Goal: Information Seeking & Learning: Learn about a topic

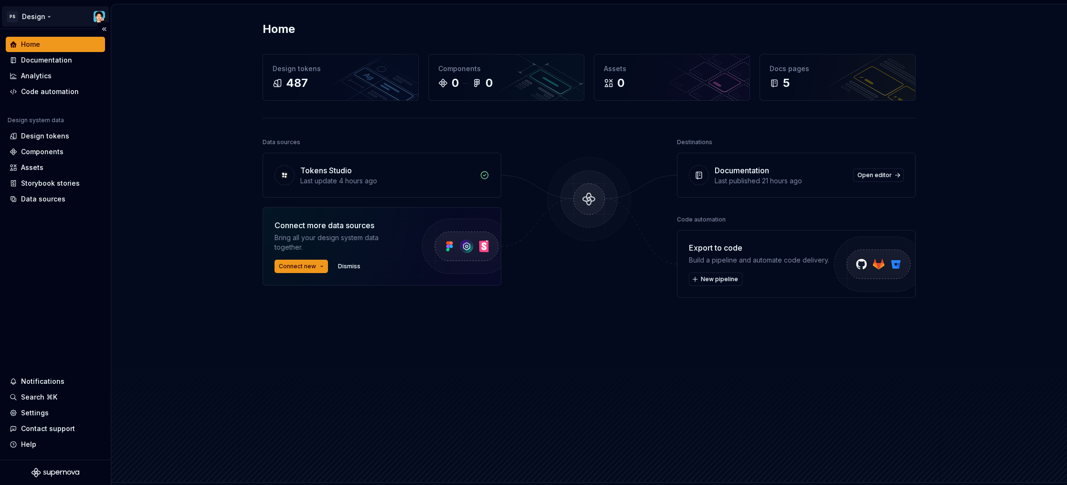
click at [22, 14] on html "PS Design Home Documentation Analytics Code automation Design system data Desig…" at bounding box center [533, 242] width 1067 height 485
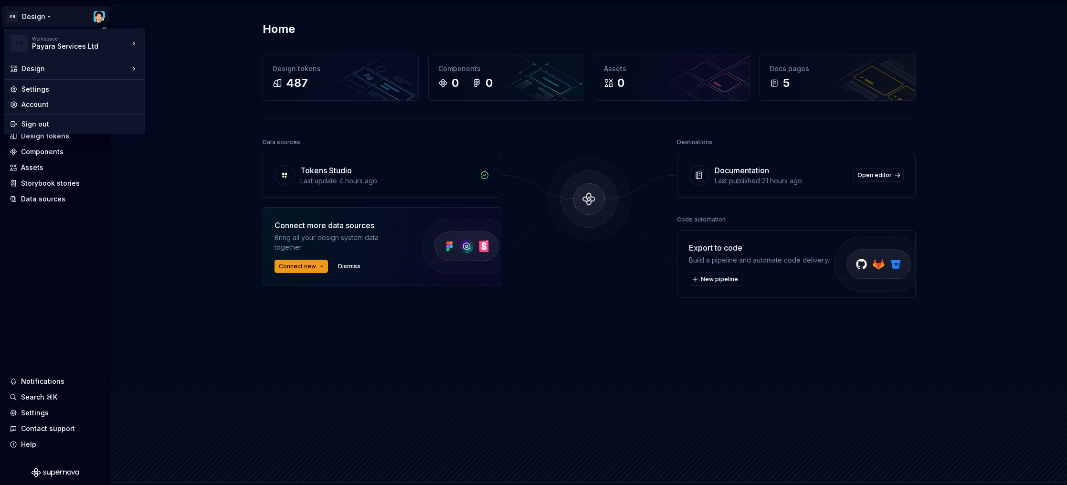
click at [55, 279] on html "PS Design Home Documentation Analytics Code automation Design system data Desig…" at bounding box center [533, 242] width 1067 height 485
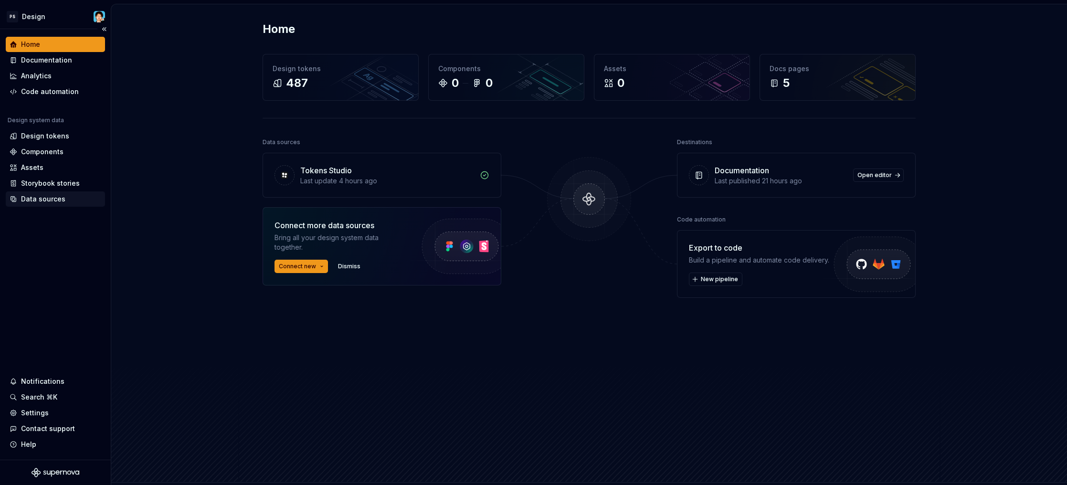
click at [31, 206] on div "Data sources" at bounding box center [55, 199] width 99 height 15
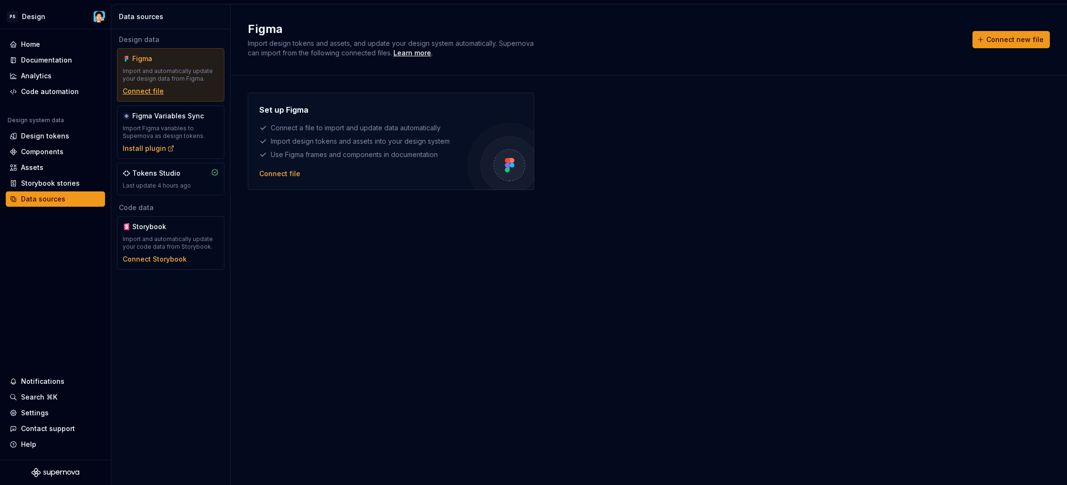
click at [141, 91] on div "Connect file" at bounding box center [143, 91] width 41 height 10
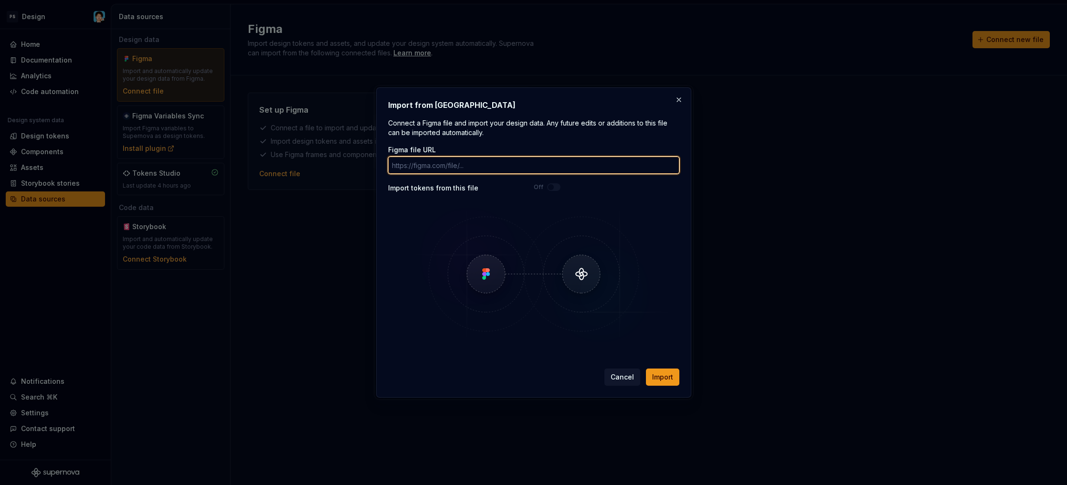
paste input "https://www.figma.com/design/VlmuA9vd8EXW0dUonfNGeQ/-DS-Library--UI-Components-…"
type input "https://www.figma.com/design/VlmuA9vd8EXW0dUonfNGeQ/-DS-Library--UI-Components-…"
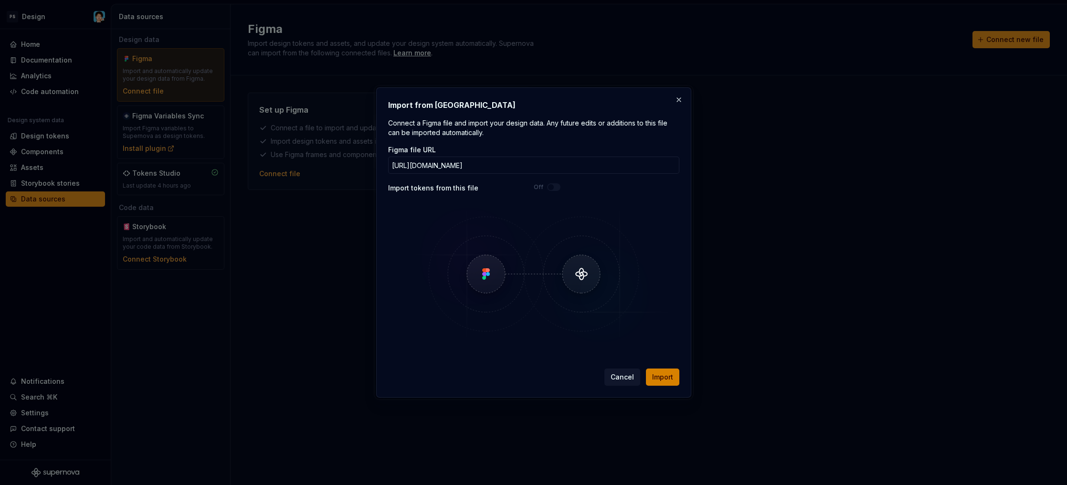
click at [672, 374] on span "Import" at bounding box center [662, 378] width 21 height 10
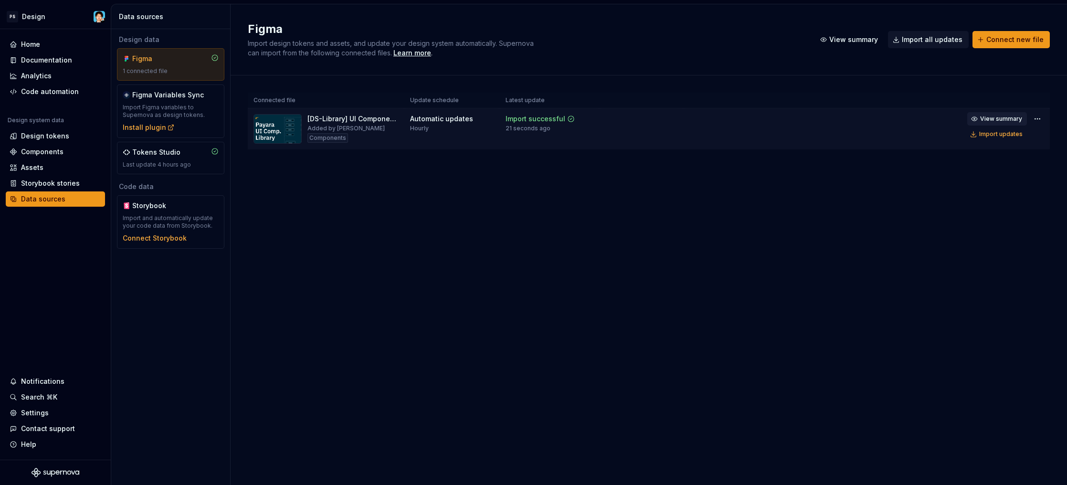
click at [999, 121] on span "View summary" at bounding box center [1001, 119] width 42 height 8
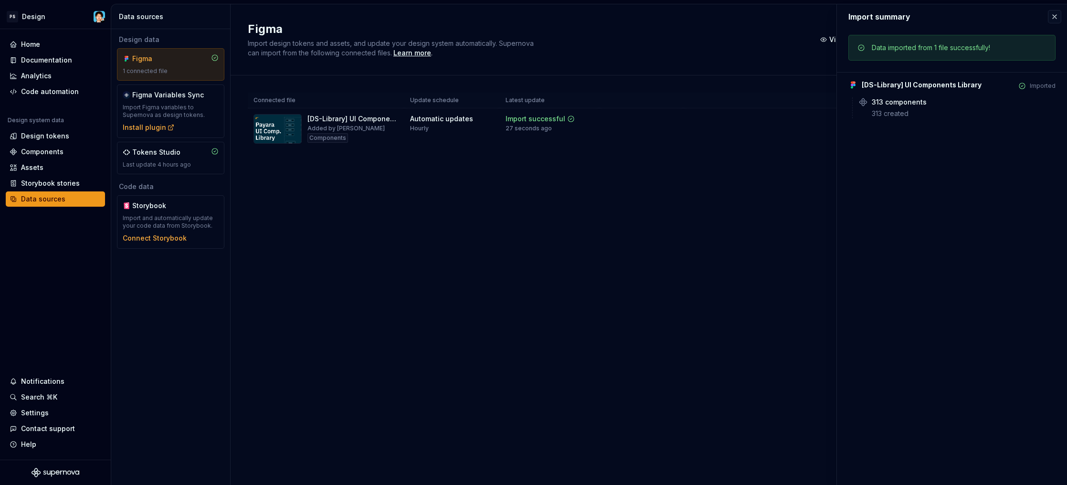
click at [665, 161] on div "Connected file Update schedule Latest update [DS-Library] UI Components Library…" at bounding box center [649, 130] width 802 height 110
click at [59, 59] on div "Documentation" at bounding box center [46, 60] width 51 height 10
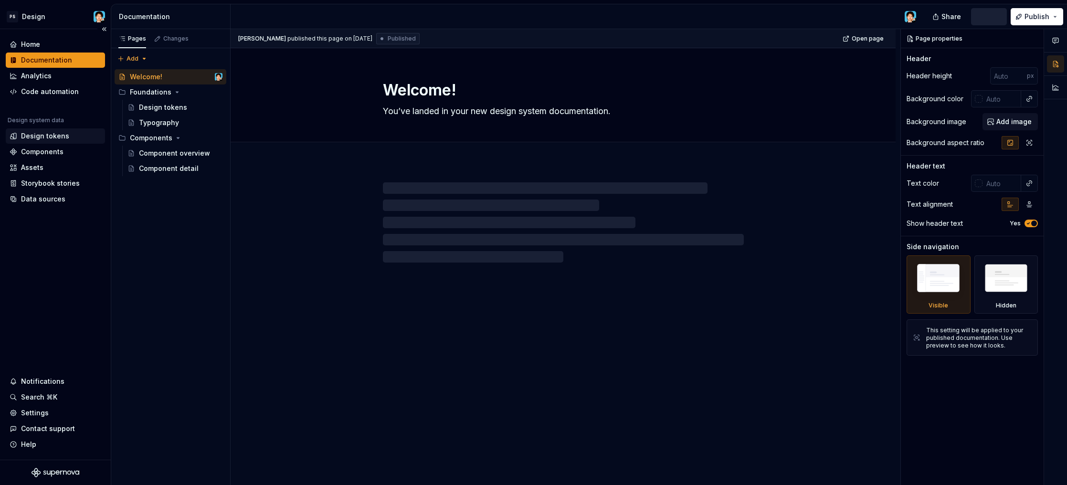
click at [44, 137] on div "Design tokens" at bounding box center [45, 136] width 48 height 10
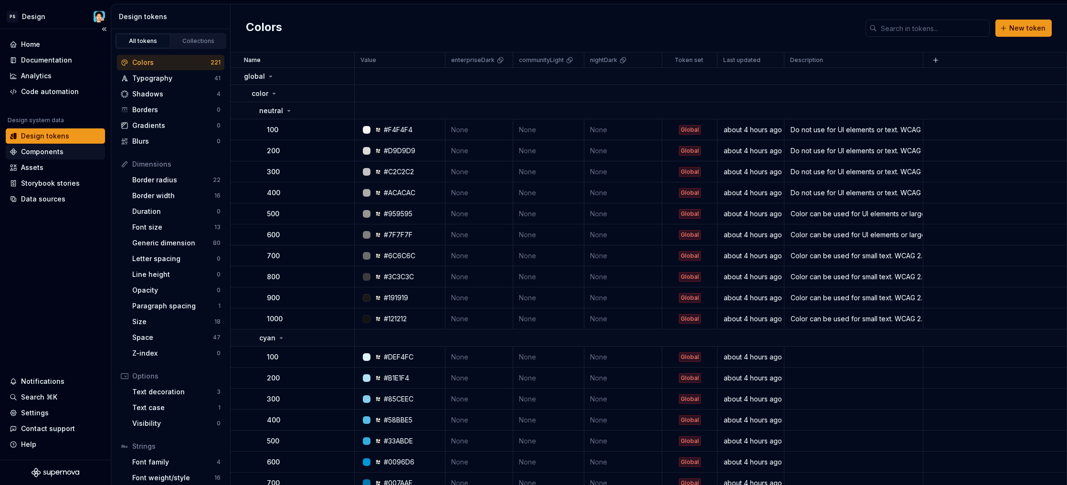
click at [72, 152] on div "Components" at bounding box center [56, 152] width 92 height 10
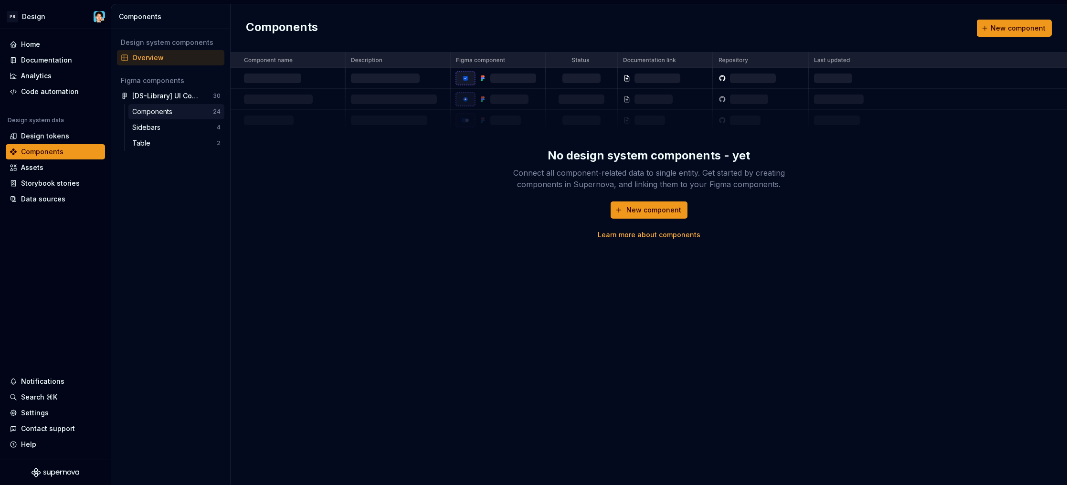
click at [189, 107] on div "Components" at bounding box center [172, 112] width 81 height 10
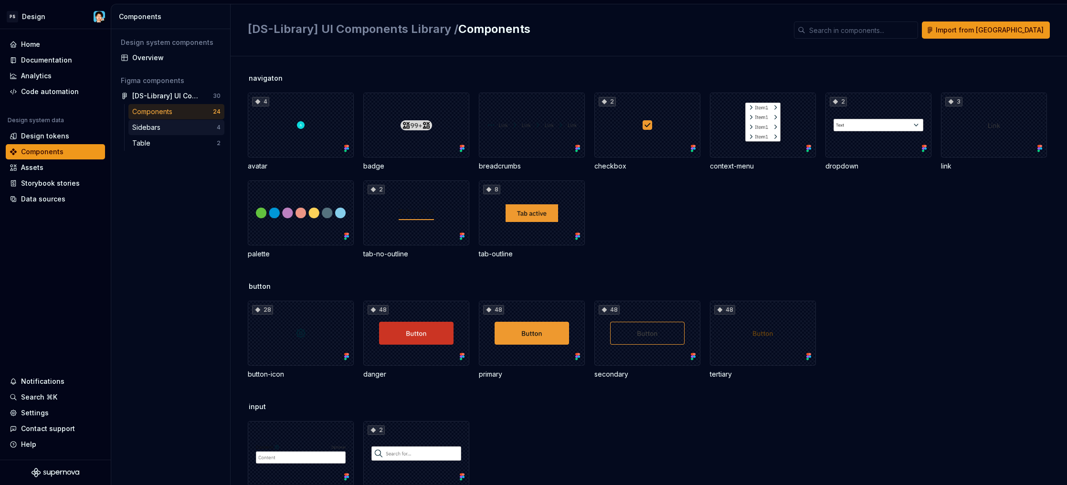
click at [161, 130] on div "Sidebars" at bounding box center [148, 128] width 32 height 10
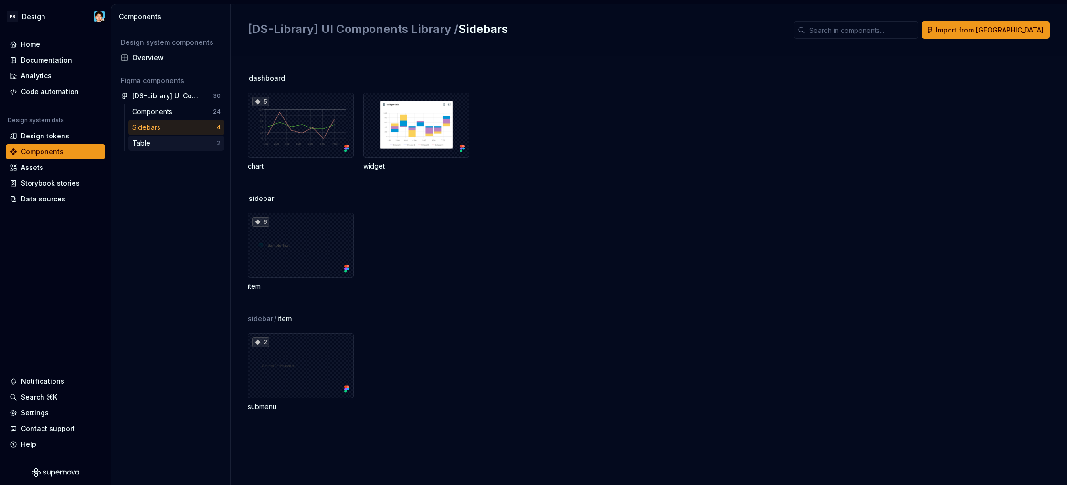
click at [163, 139] on div "Table" at bounding box center [174, 143] width 85 height 10
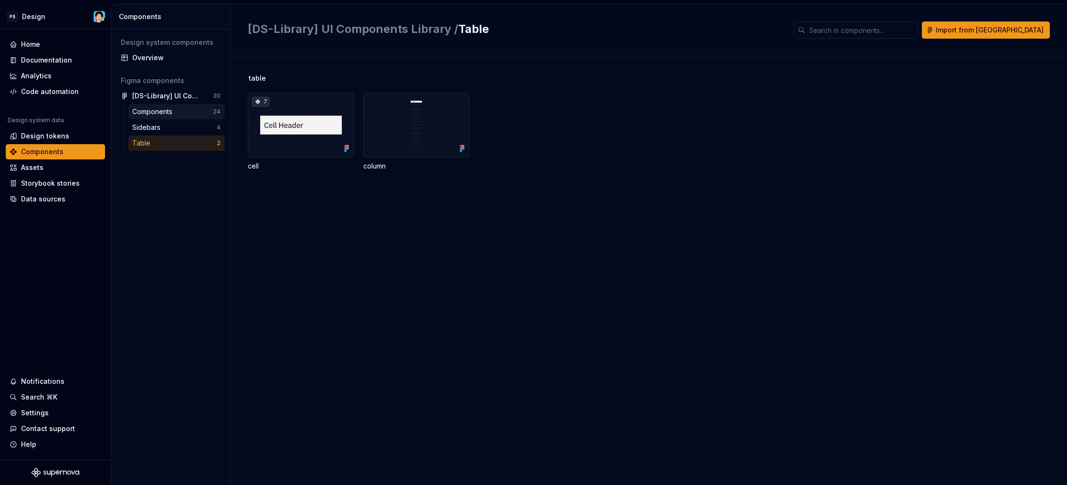
click at [156, 111] on div "Components" at bounding box center [154, 112] width 44 height 10
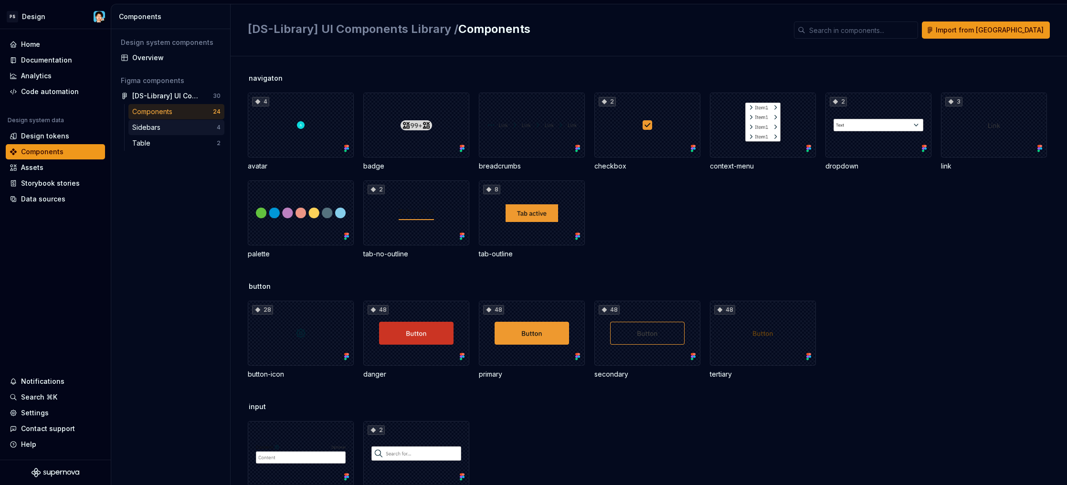
click at [152, 126] on div "Sidebars" at bounding box center [148, 128] width 32 height 10
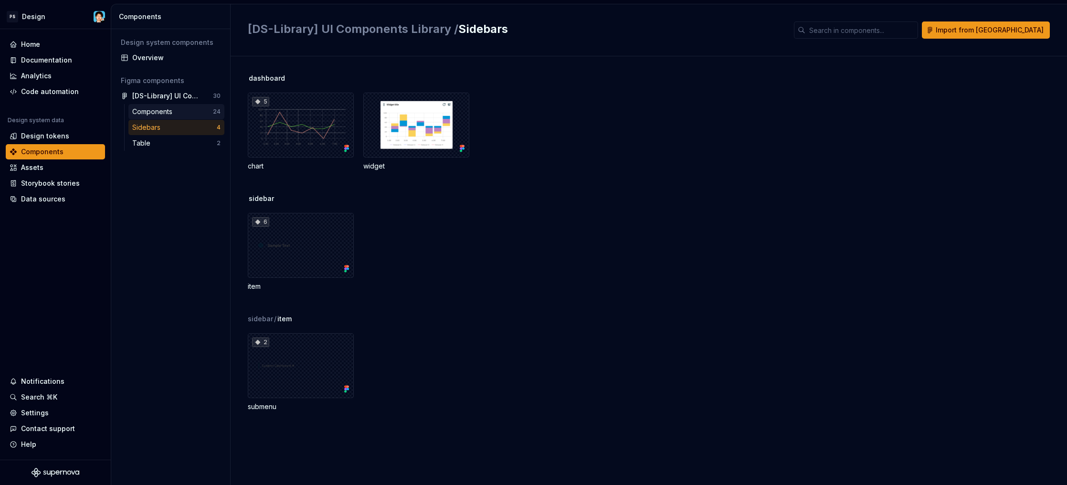
click at [164, 111] on div "Components" at bounding box center [154, 112] width 44 height 10
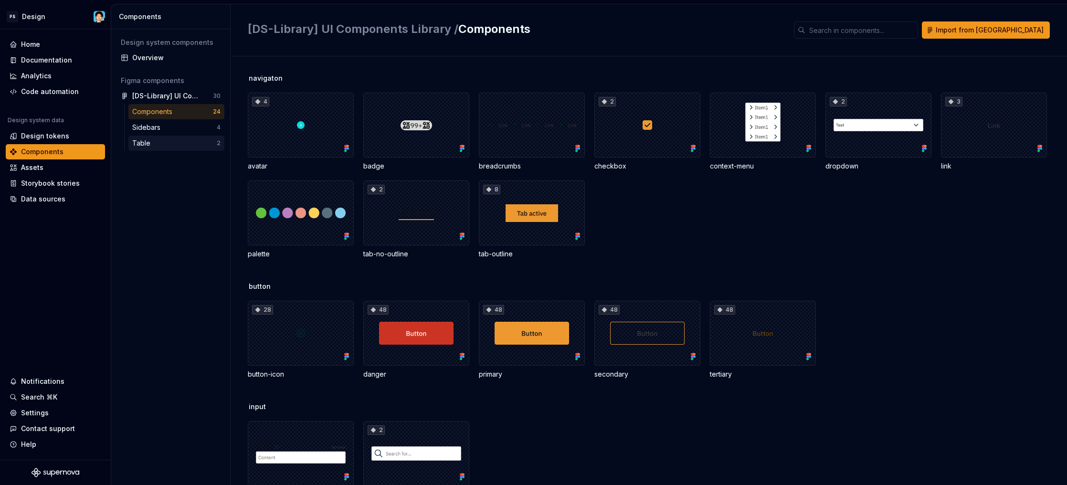
click at [151, 139] on div "Table" at bounding box center [143, 143] width 22 height 10
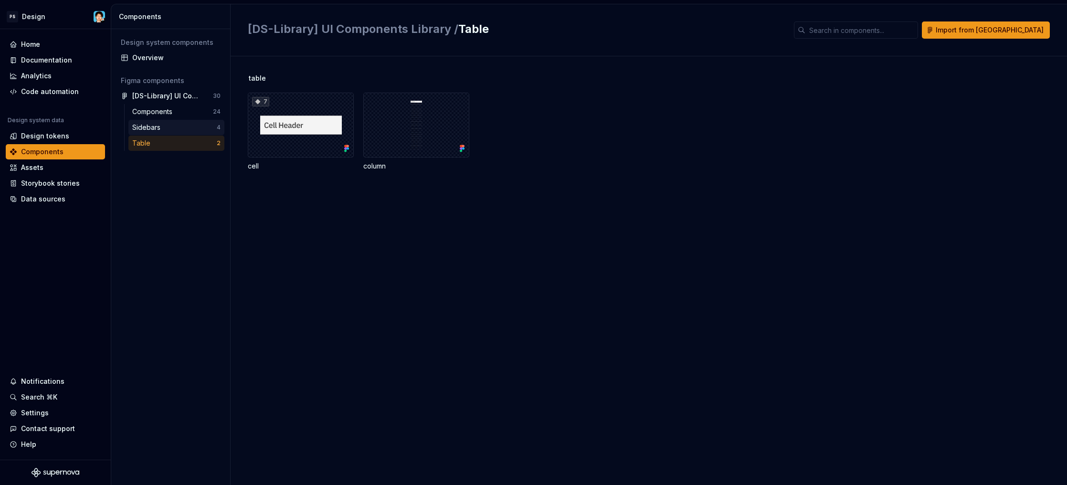
click at [156, 129] on div "Sidebars" at bounding box center [148, 128] width 32 height 10
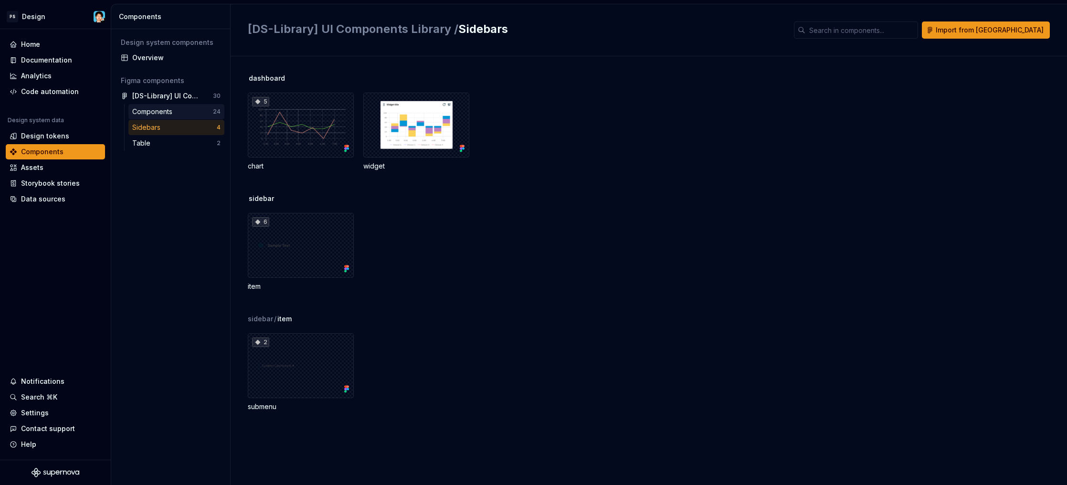
click at [168, 111] on div "Components" at bounding box center [154, 112] width 44 height 10
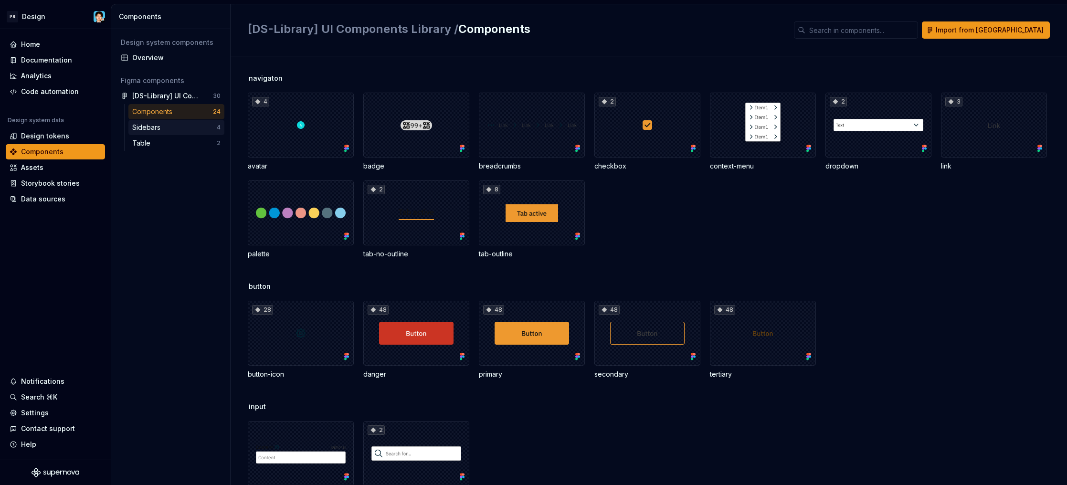
click at [149, 130] on div "Sidebars" at bounding box center [148, 128] width 32 height 10
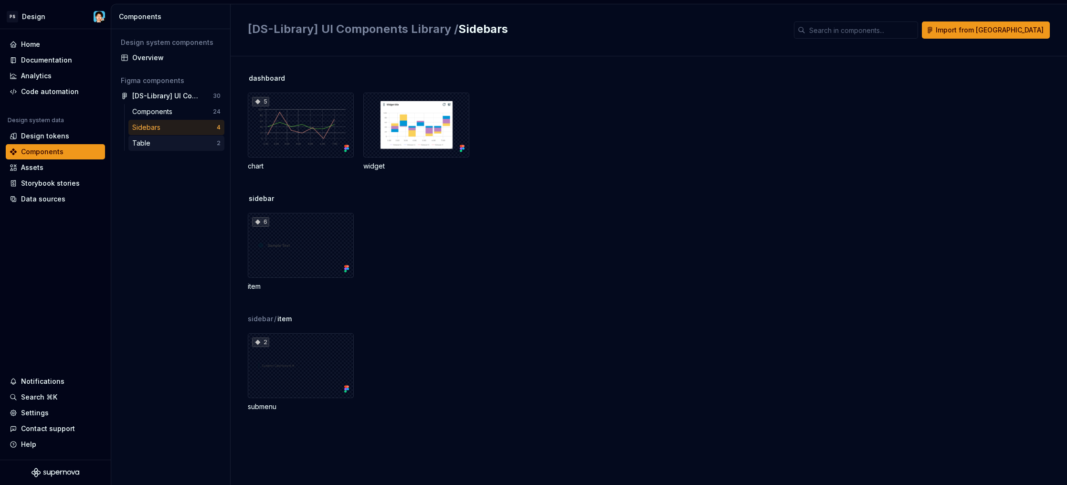
click at [152, 141] on div "Table" at bounding box center [143, 143] width 22 height 10
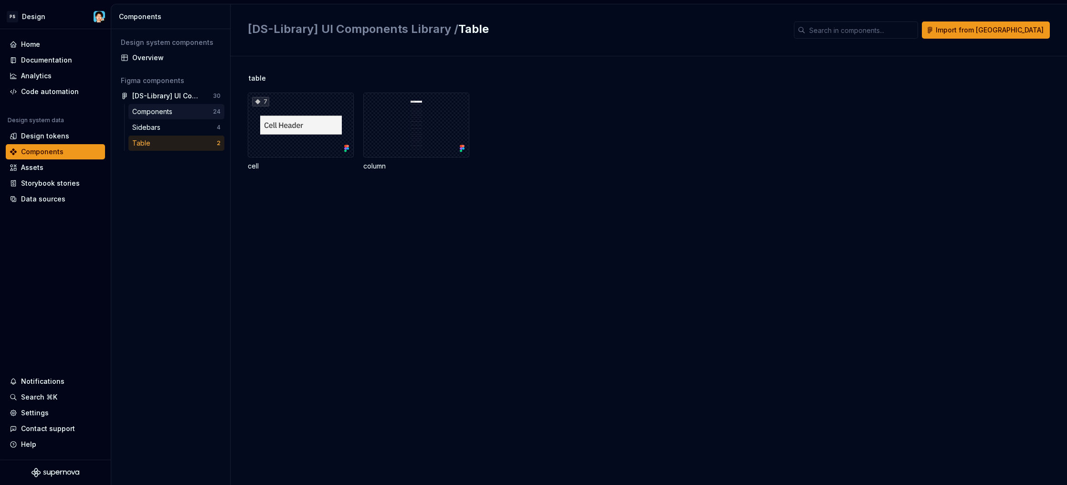
click at [153, 116] on div "Components" at bounding box center [154, 112] width 44 height 10
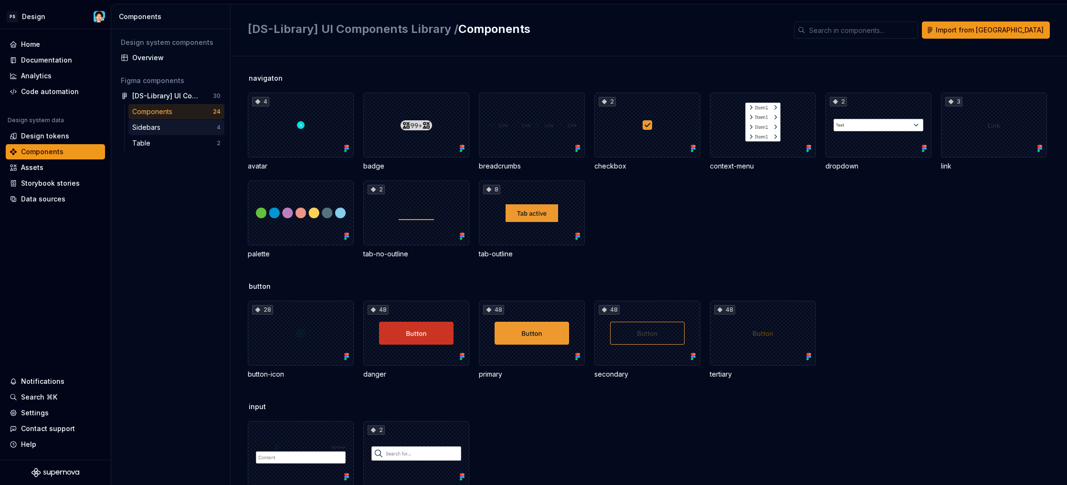
click at [158, 128] on div "Sidebars" at bounding box center [148, 128] width 32 height 10
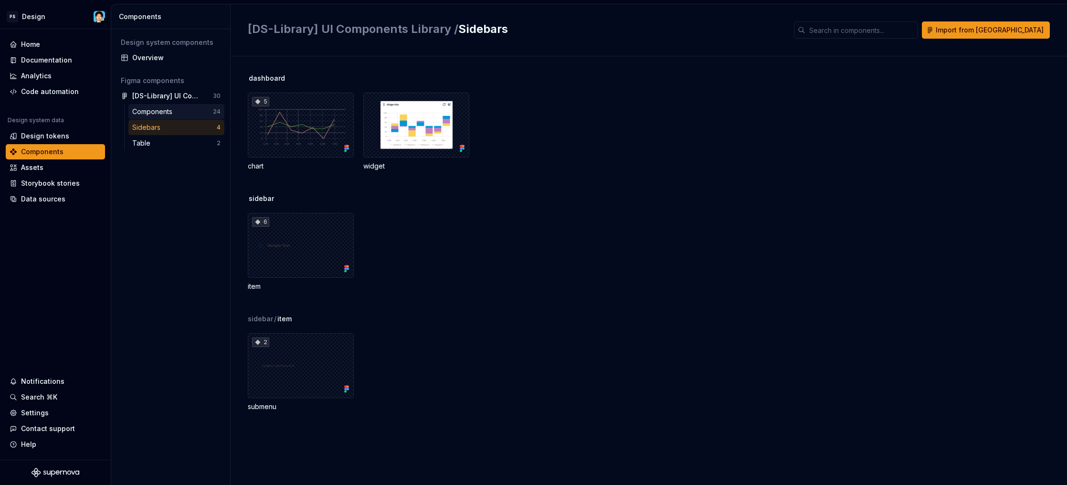
click at [153, 112] on div "Components" at bounding box center [154, 112] width 44 height 10
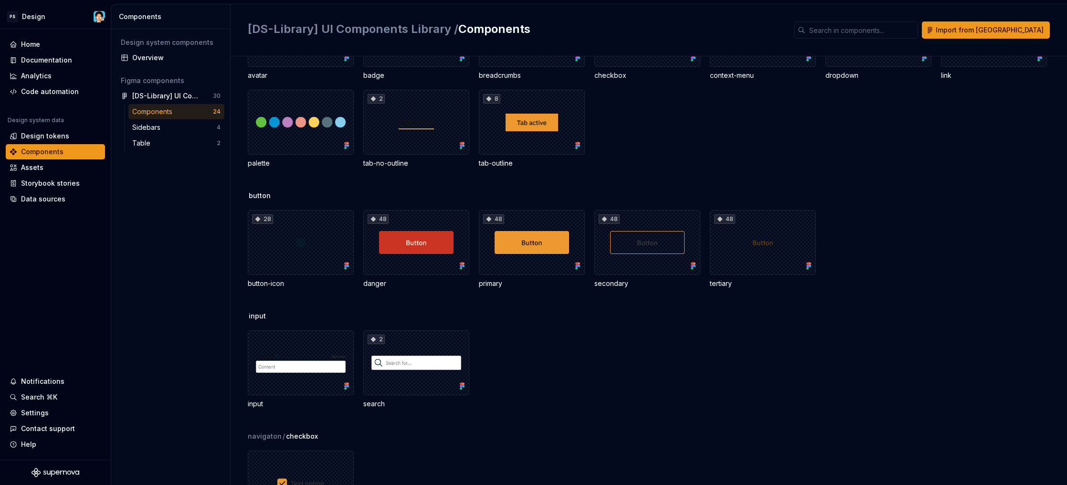
scroll to position [91, 0]
click at [526, 145] on div "8" at bounding box center [532, 122] width 106 height 65
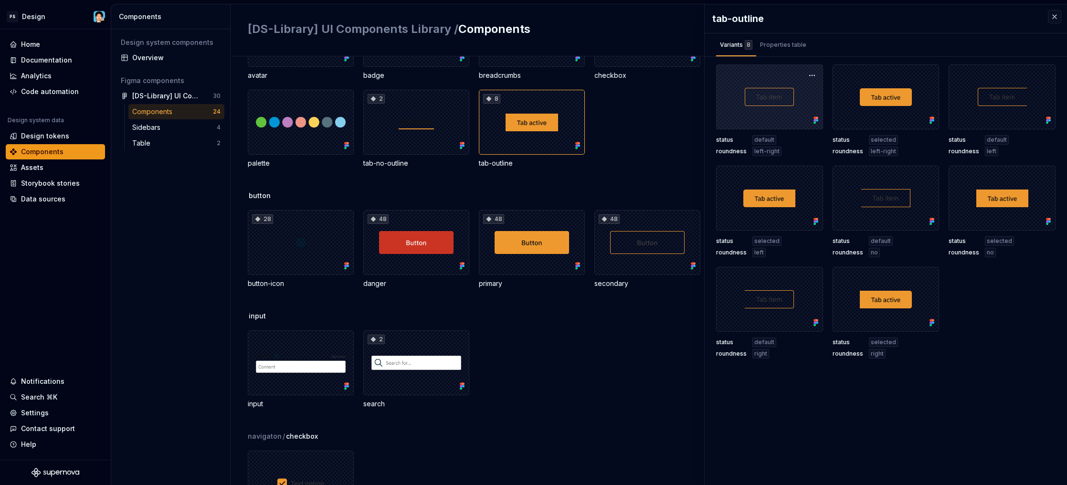
click at [778, 112] on div at bounding box center [769, 96] width 107 height 65
click at [781, 46] on div "Properties table" at bounding box center [783, 45] width 46 height 10
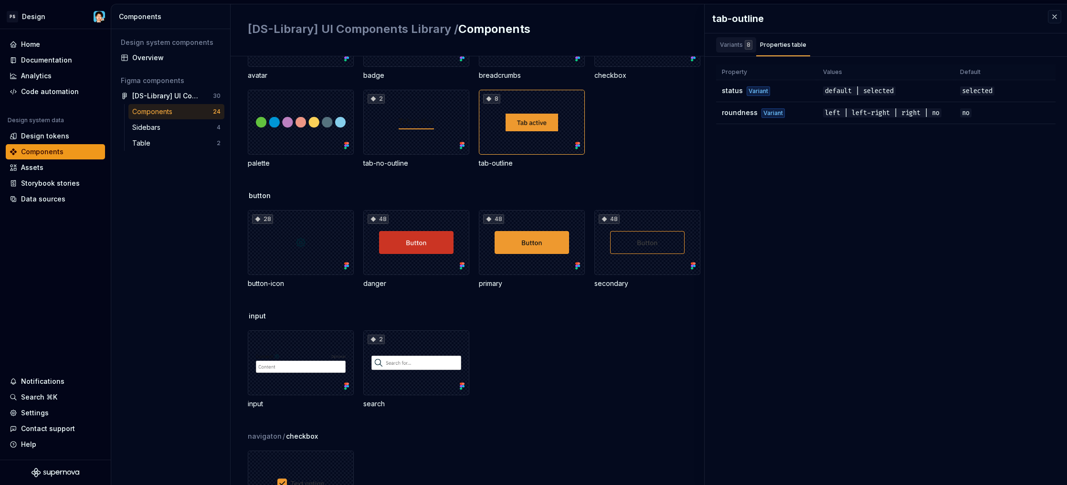
click at [728, 49] on div "Variants 8" at bounding box center [736, 45] width 32 height 10
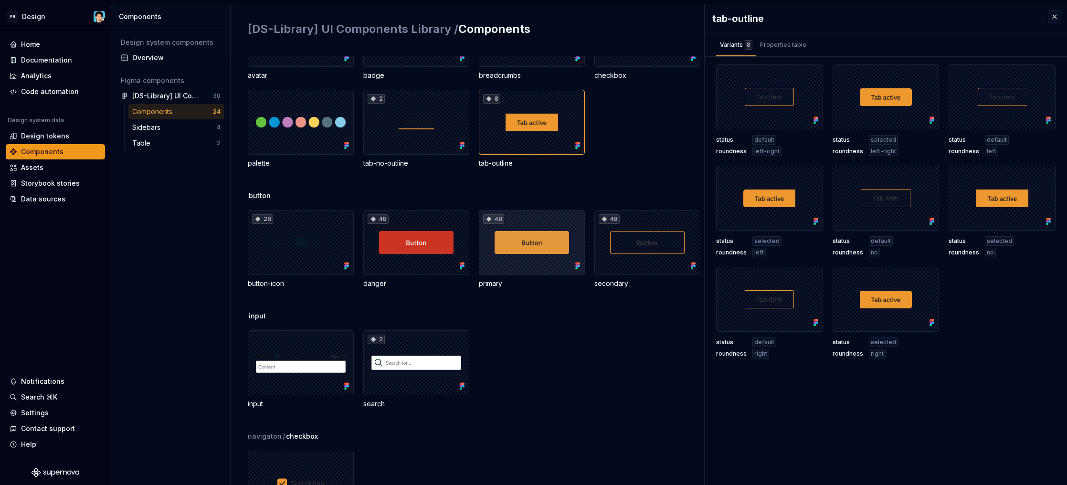
click at [504, 241] on div "48" at bounding box center [532, 242] width 106 height 65
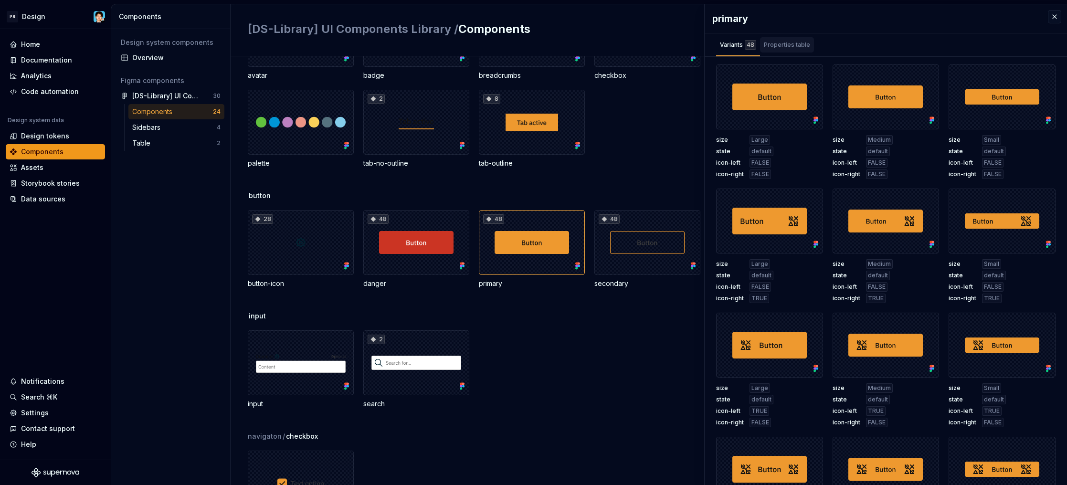
click at [799, 51] on div "Properties table" at bounding box center [787, 44] width 54 height 15
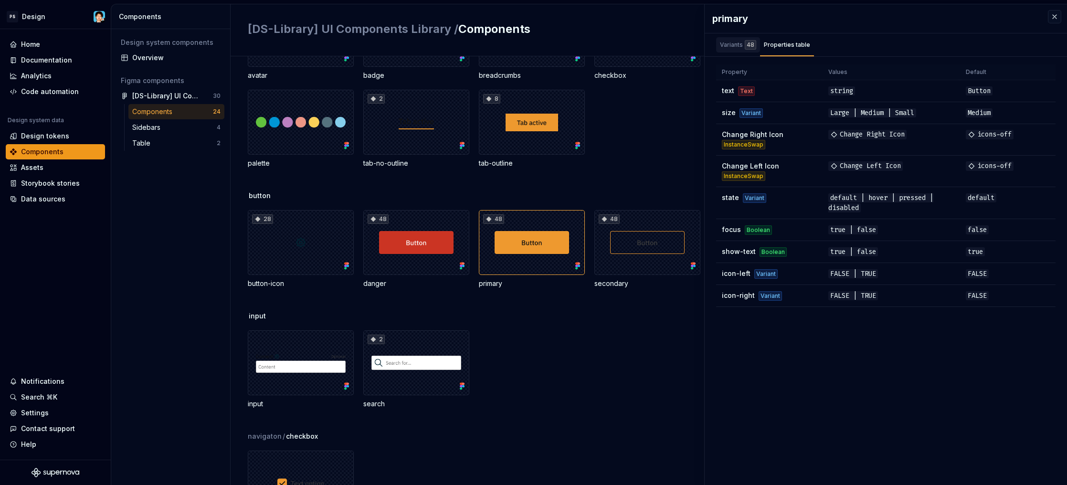
click at [731, 46] on div "Variants 48" at bounding box center [738, 45] width 36 height 10
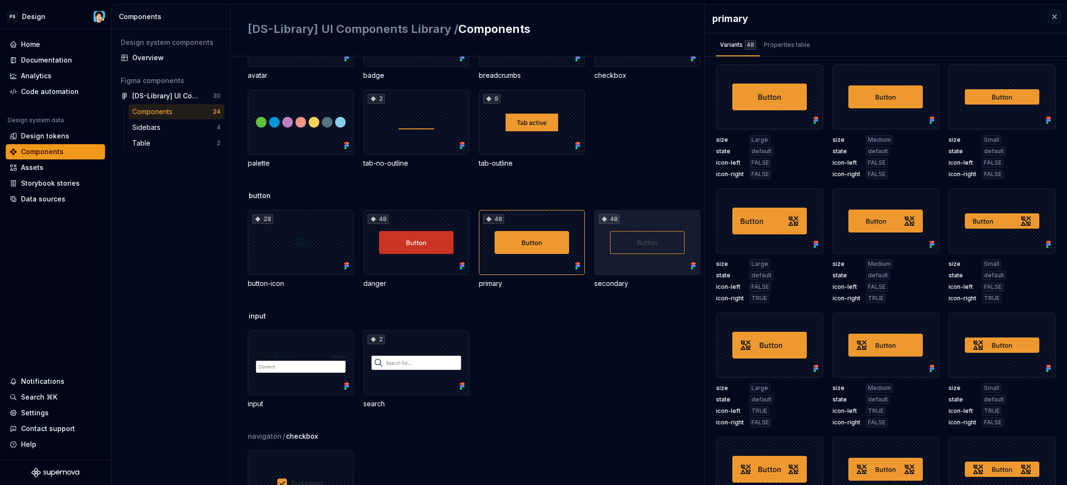
click at [647, 255] on div "48" at bounding box center [648, 242] width 106 height 65
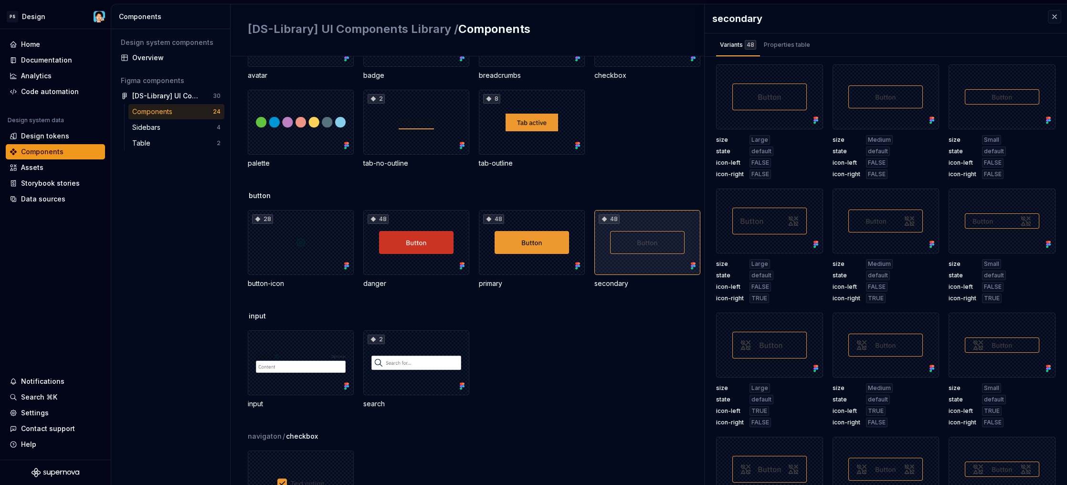
click at [687, 231] on div "48" at bounding box center [648, 242] width 106 height 65
click at [802, 45] on div "Properties table" at bounding box center [787, 45] width 46 height 10
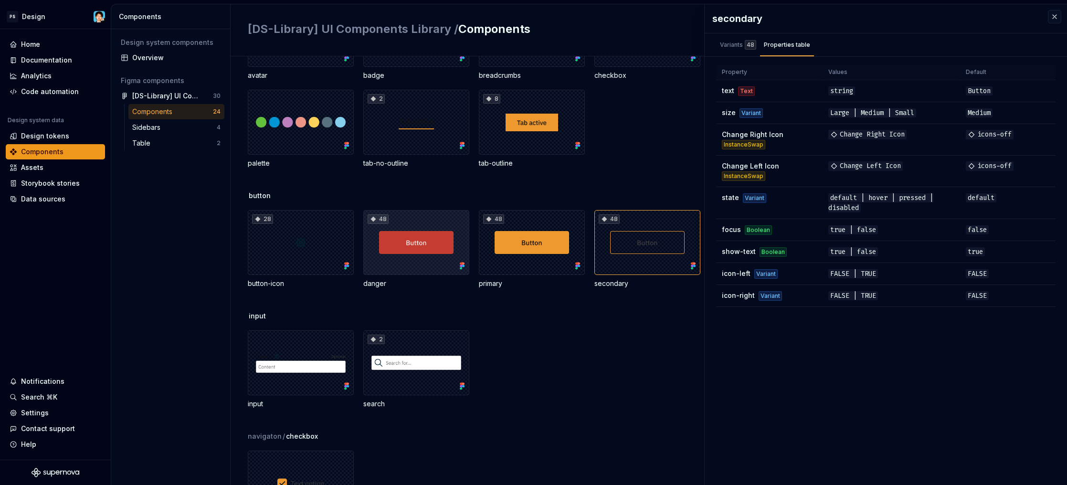
click at [420, 257] on div "48" at bounding box center [416, 242] width 106 height 65
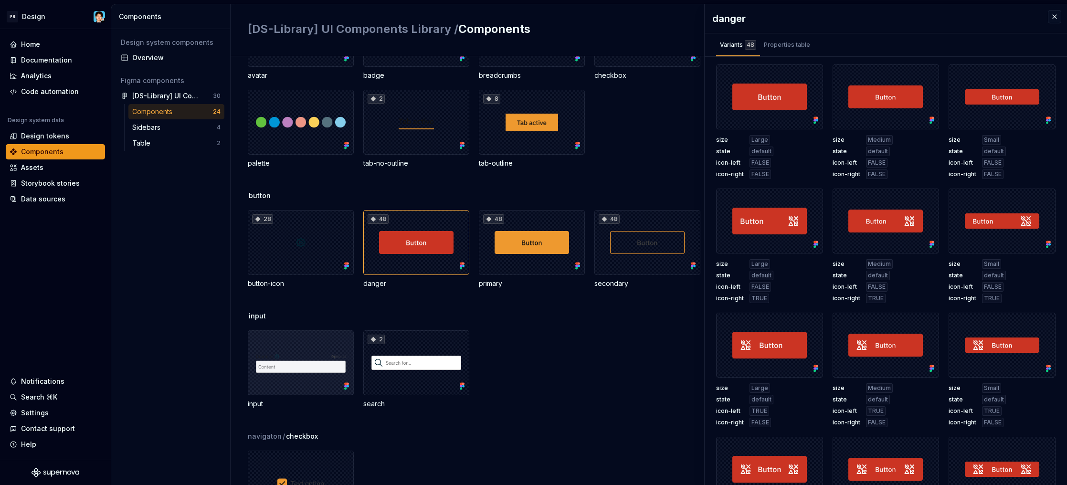
click at [334, 357] on div at bounding box center [301, 362] width 106 height 65
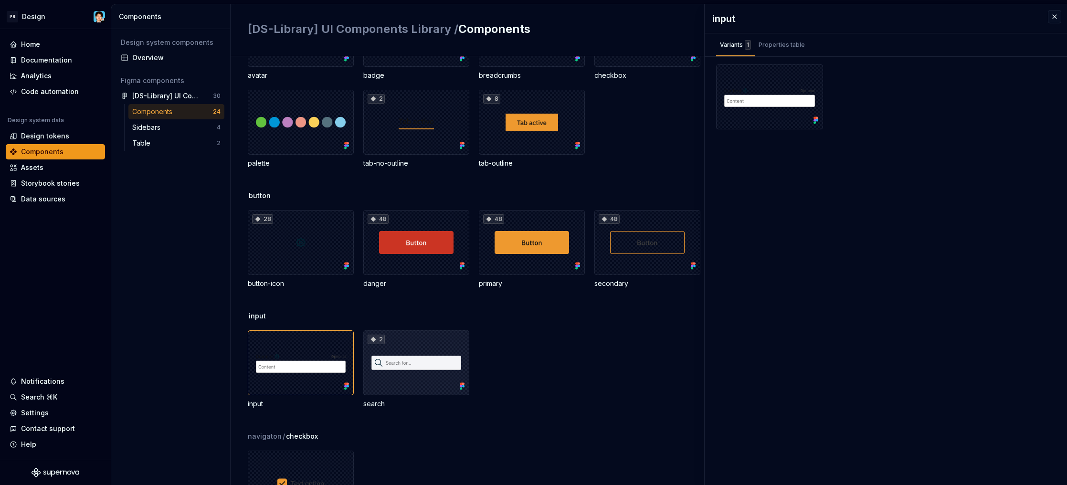
click at [430, 355] on div "2" at bounding box center [416, 362] width 106 height 65
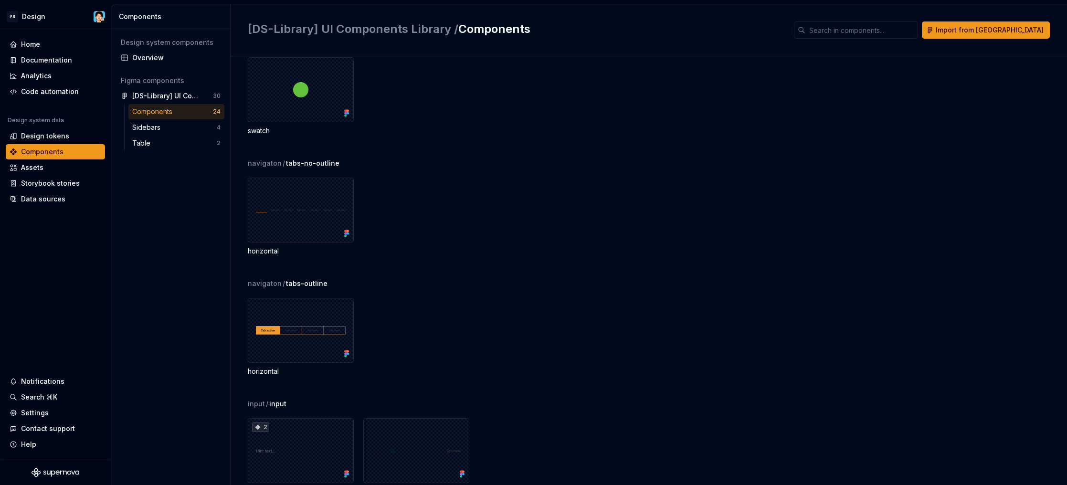
scroll to position [742, 0]
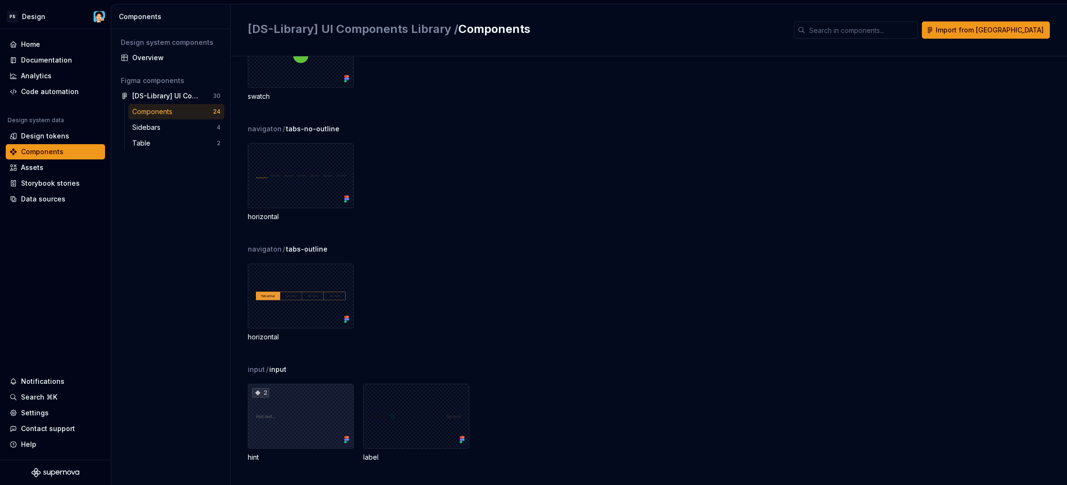
click at [318, 413] on div "2" at bounding box center [301, 416] width 106 height 65
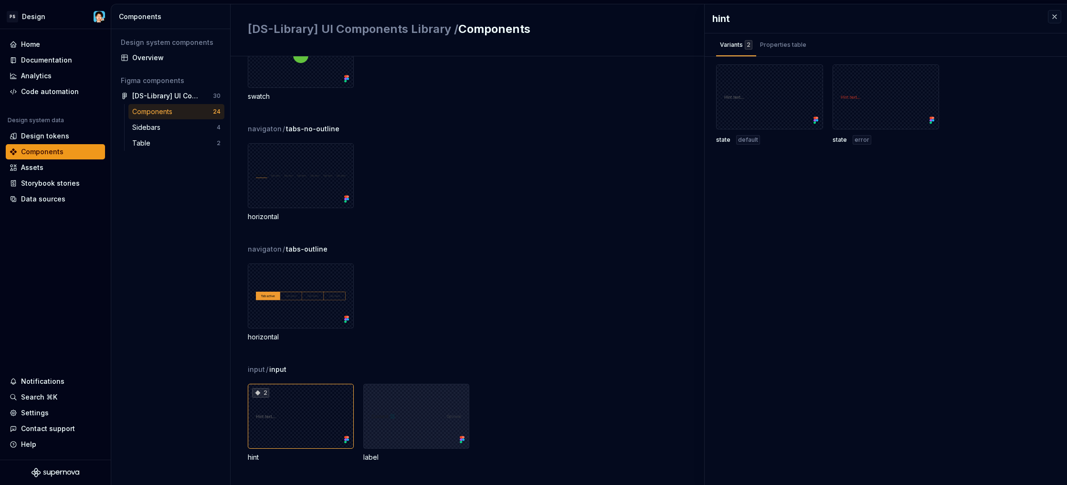
click at [388, 407] on div at bounding box center [416, 416] width 106 height 65
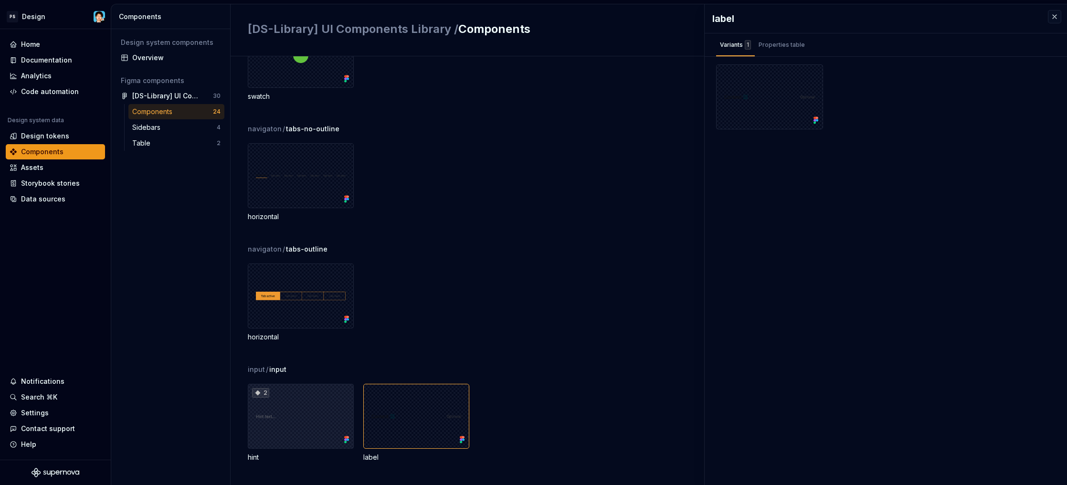
click at [277, 426] on div "2" at bounding box center [301, 416] width 106 height 65
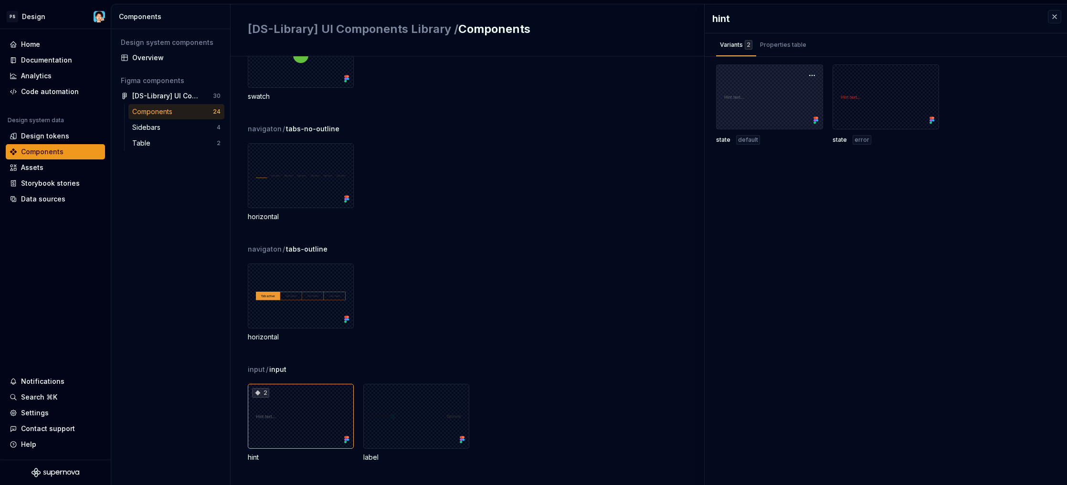
click at [760, 116] on div at bounding box center [769, 96] width 107 height 65
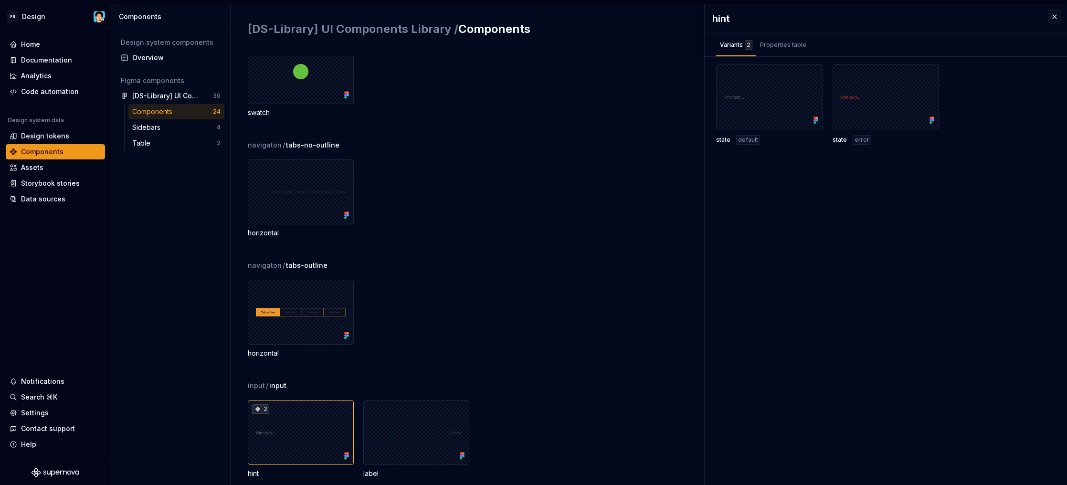
scroll to position [683, 0]
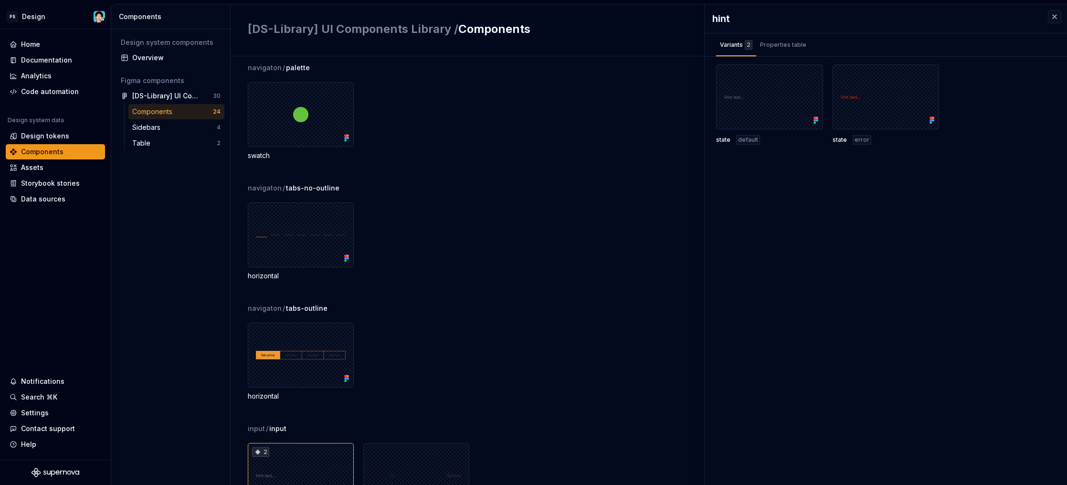
drag, startPoint x: 1057, startPoint y: 397, endPoint x: 1058, endPoint y: 388, distance: 9.1
click at [1055, 387] on div "hint Variants 2 Properties table state default state error Property Values Defa…" at bounding box center [886, 244] width 362 height 481
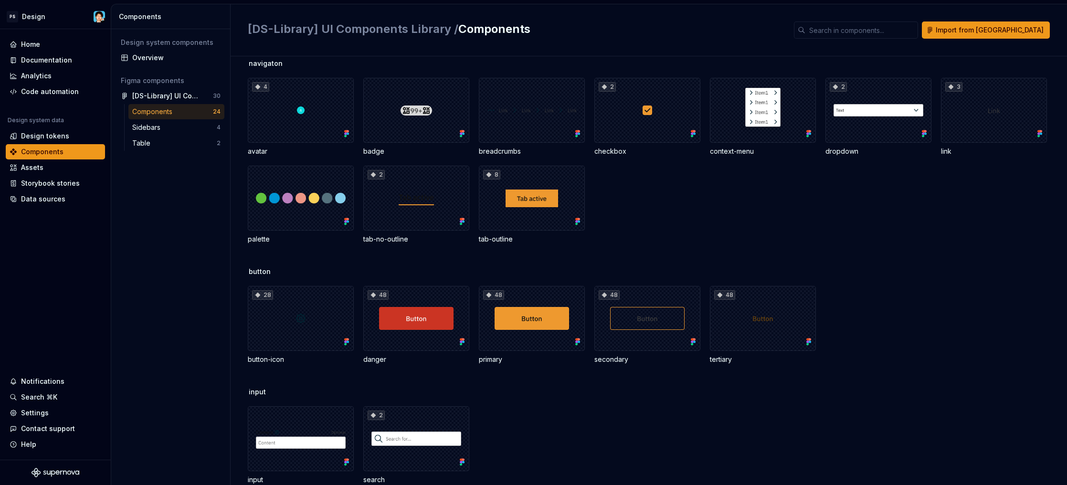
scroll to position [2, 0]
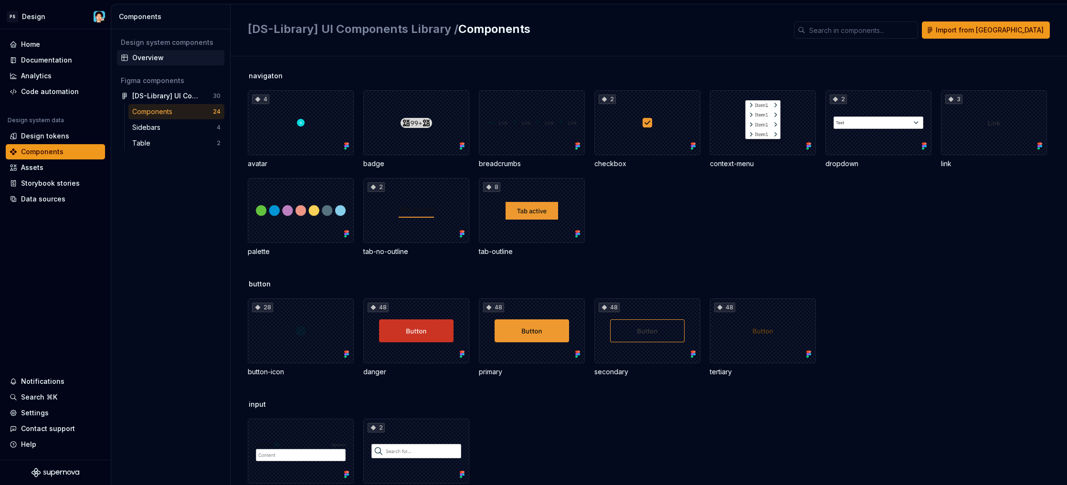
click at [180, 59] on div "Overview" at bounding box center [176, 58] width 88 height 10
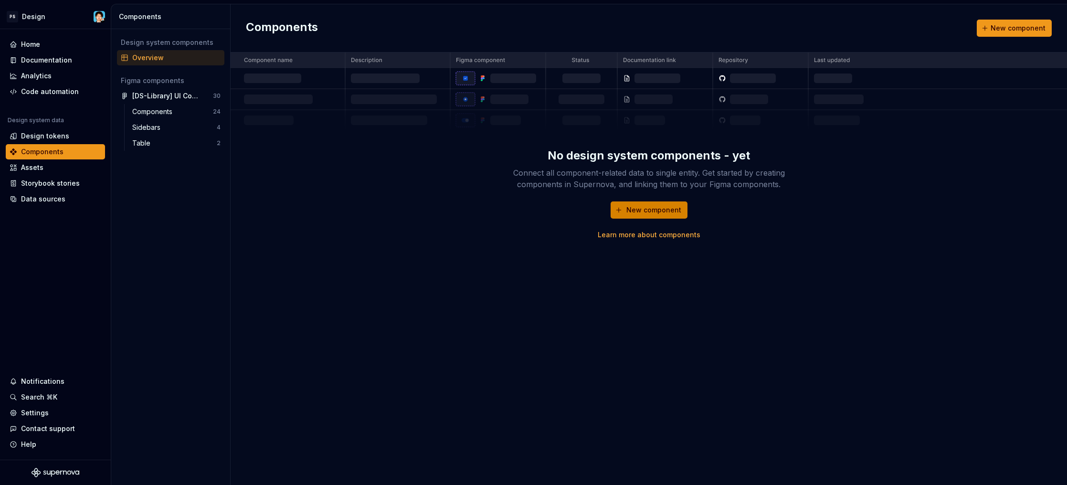
click at [650, 209] on span "New component" at bounding box center [654, 210] width 55 height 10
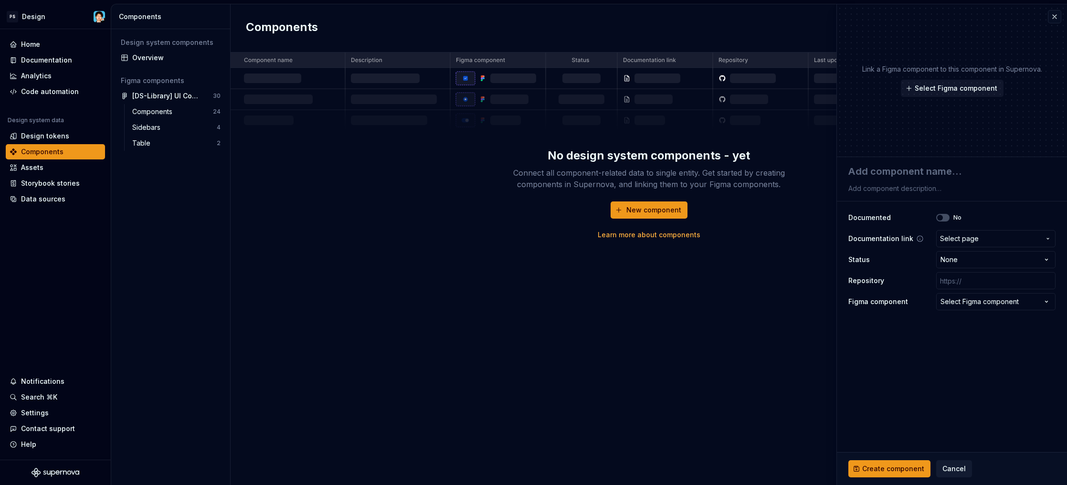
click at [954, 237] on span "Select page" at bounding box center [959, 239] width 39 height 10
click at [954, 237] on html "**********" at bounding box center [533, 242] width 1067 height 485
click at [999, 236] on span "Select page" at bounding box center [990, 239] width 100 height 10
click at [999, 236] on html "**********" at bounding box center [533, 242] width 1067 height 485
click at [967, 256] on html "**********" at bounding box center [533, 242] width 1067 height 485
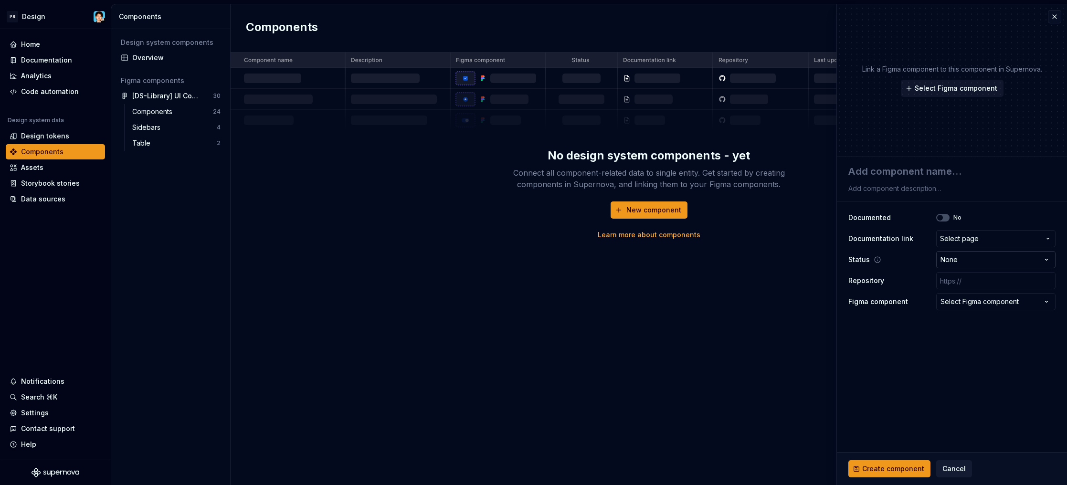
click at [967, 256] on html "**********" at bounding box center [533, 242] width 1067 height 485
click at [959, 303] on div "Select Figma component" at bounding box center [980, 302] width 78 height 10
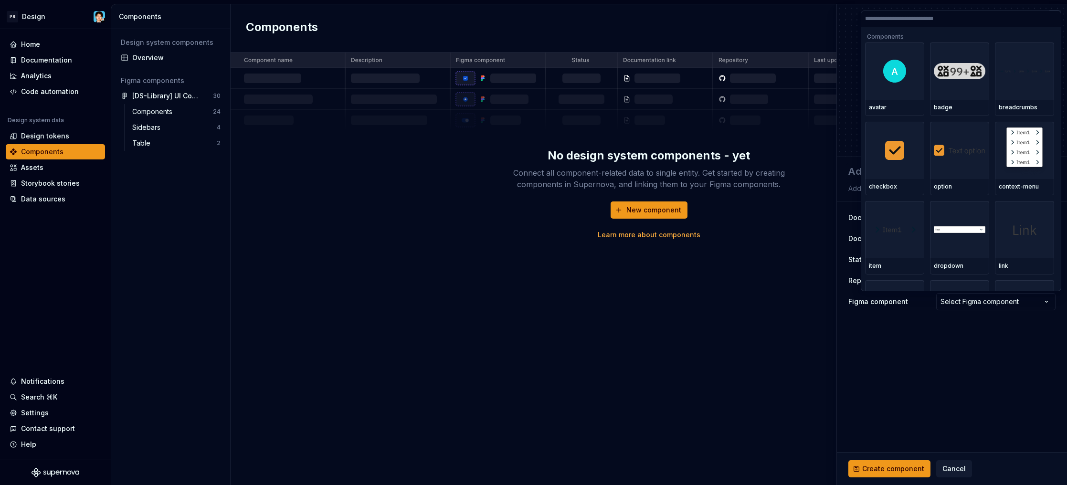
click at [959, 302] on html "**********" at bounding box center [533, 242] width 1067 height 485
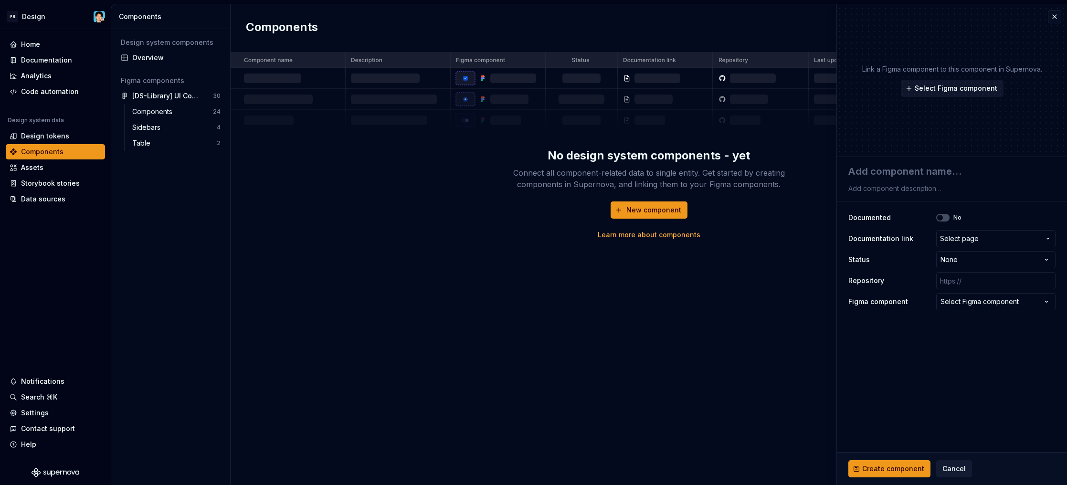
click at [959, 302] on div "Select Figma component" at bounding box center [980, 302] width 78 height 10
click at [959, 302] on html "**********" at bounding box center [533, 242] width 1067 height 485
click at [954, 283] on input "text" at bounding box center [996, 280] width 119 height 17
type textarea "*"
click at [950, 464] on button "Cancel" at bounding box center [955, 468] width 36 height 17
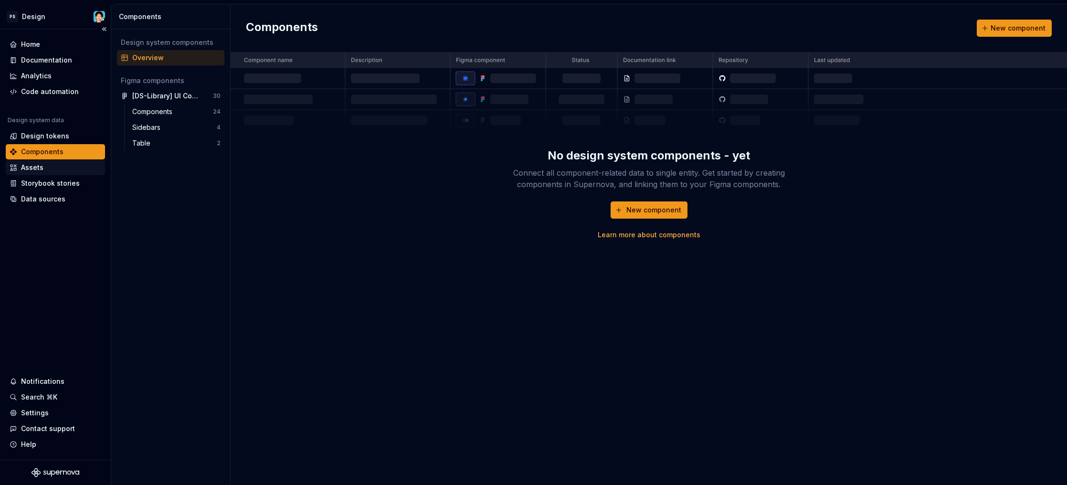
click at [31, 170] on div "Assets" at bounding box center [32, 168] width 22 height 10
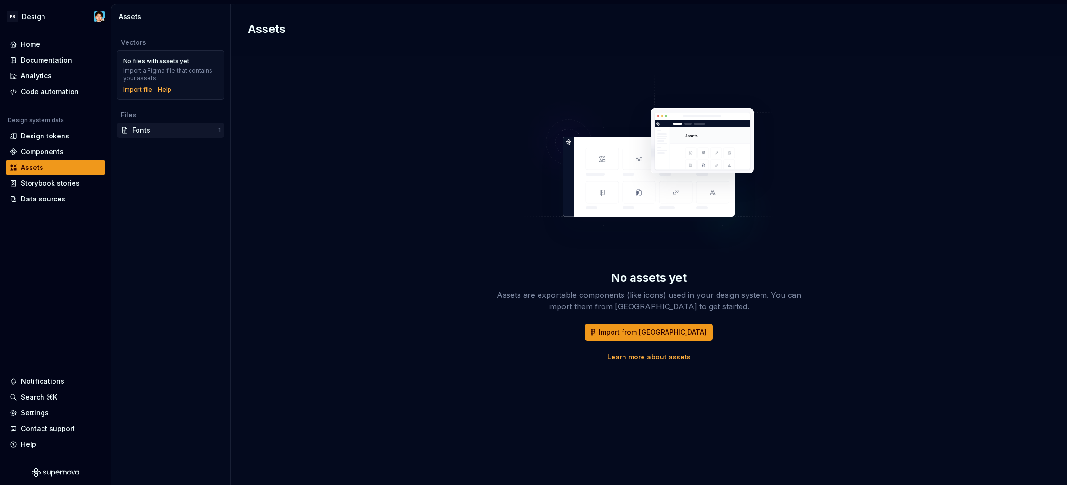
click at [156, 131] on div "Fonts" at bounding box center [175, 131] width 86 height 10
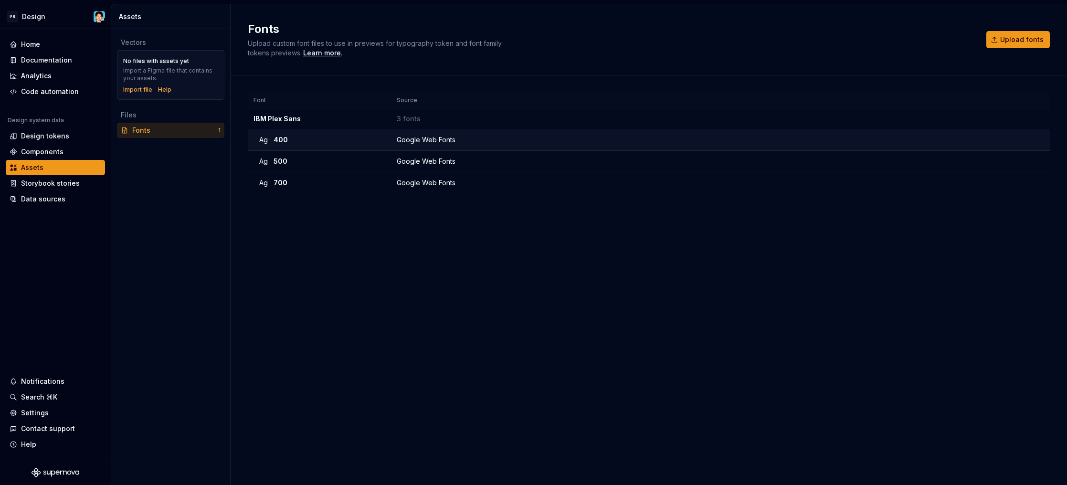
click at [320, 143] on div "Ag 400" at bounding box center [322, 140] width 126 height 10
click at [73, 183] on div "Storybook stories" at bounding box center [50, 184] width 59 height 10
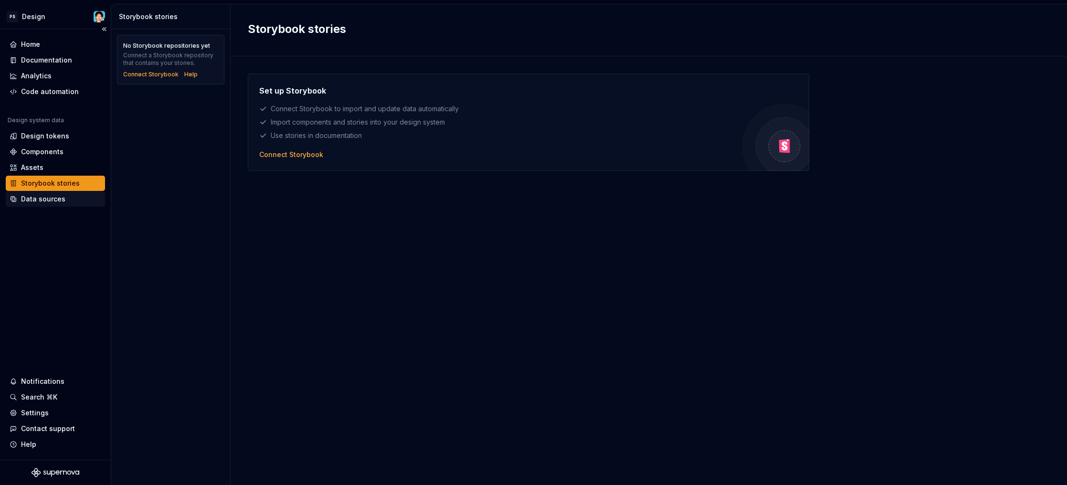
click at [75, 197] on div "Data sources" at bounding box center [56, 199] width 92 height 10
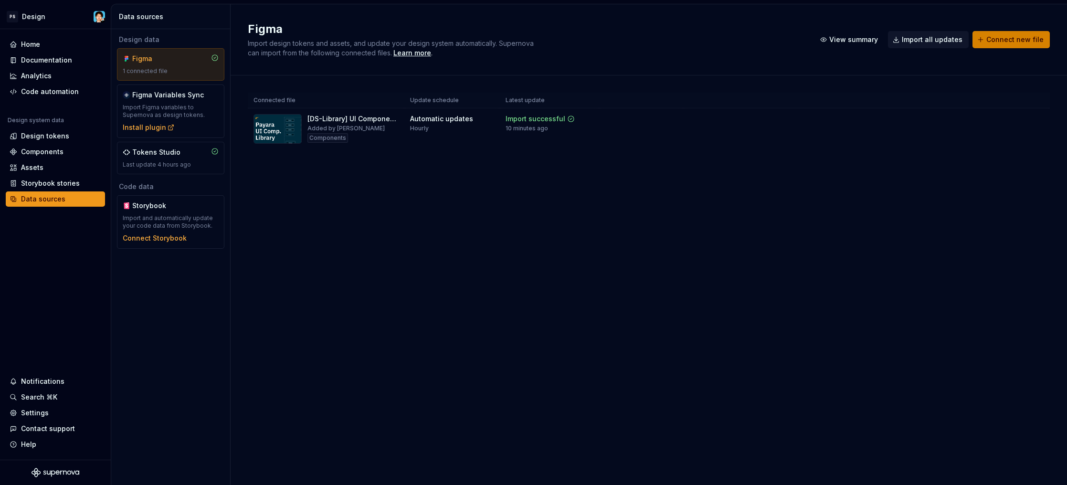
click at [998, 41] on span "Connect new file" at bounding box center [1015, 40] width 57 height 10
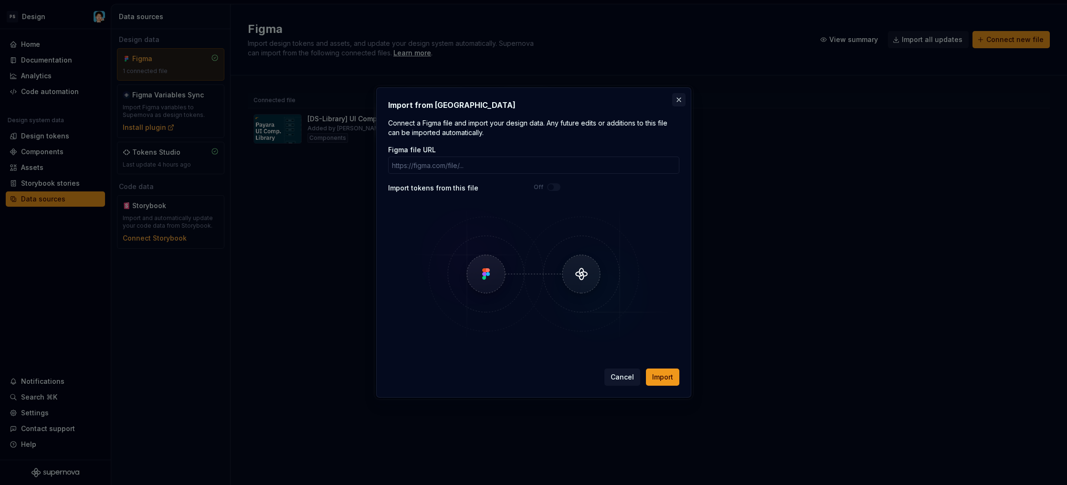
click at [677, 96] on button "button" at bounding box center [678, 99] width 13 height 13
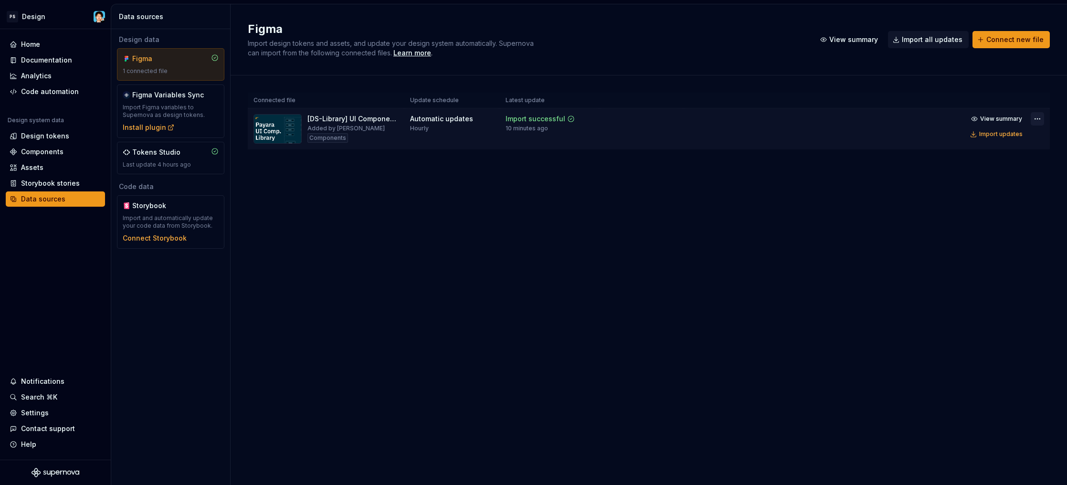
click at [1041, 121] on html "PS Design Home Documentation Analytics Code automation Design system data Desig…" at bounding box center [533, 242] width 1067 height 485
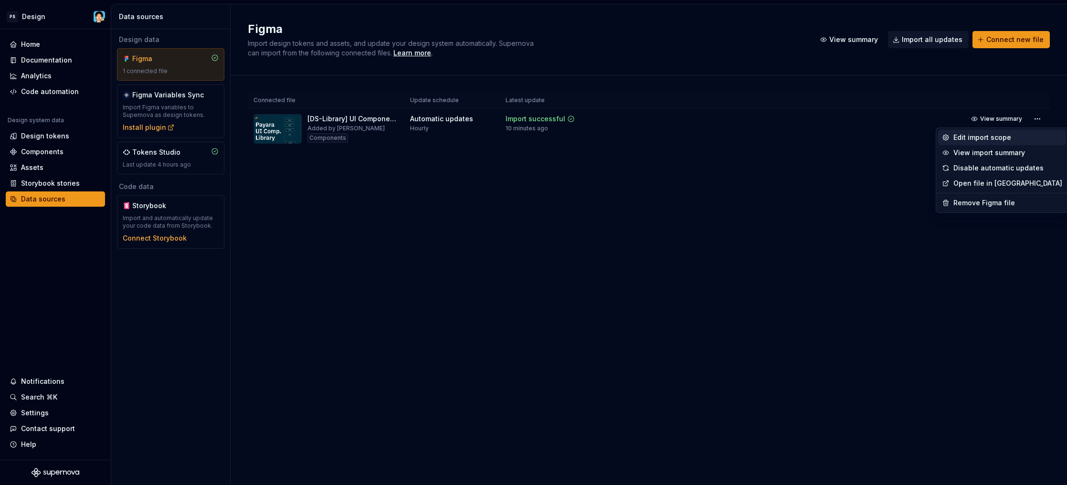
click at [996, 138] on div "Edit import scope" at bounding box center [1008, 138] width 109 height 10
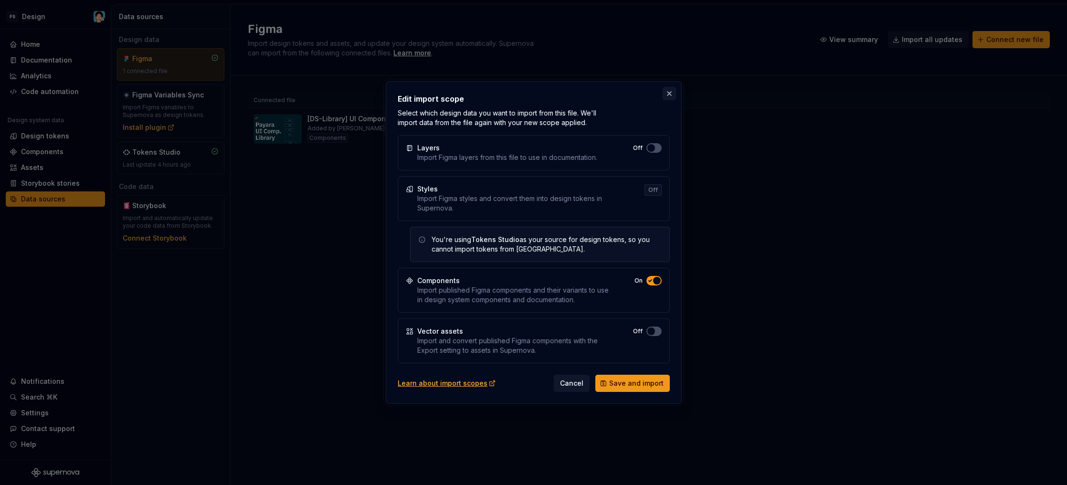
click at [671, 91] on button "button" at bounding box center [669, 93] width 13 height 13
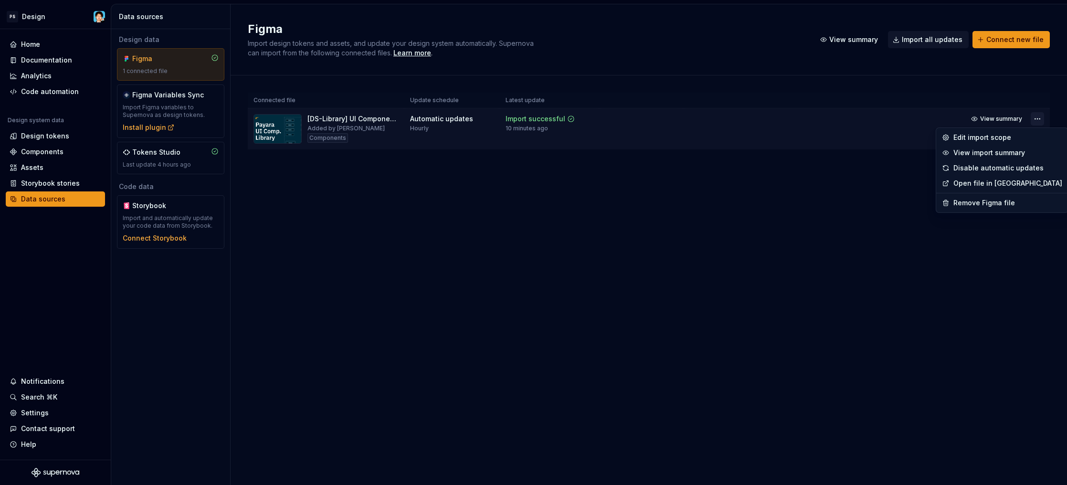
click at [1035, 114] on html "PS Design Home Documentation Analytics Code automation Design system data Desig…" at bounding box center [533, 242] width 1067 height 485
click at [468, 126] on html "PS Design Home Documentation Analytics Code automation Design system data Desig…" at bounding box center [533, 242] width 1067 height 485
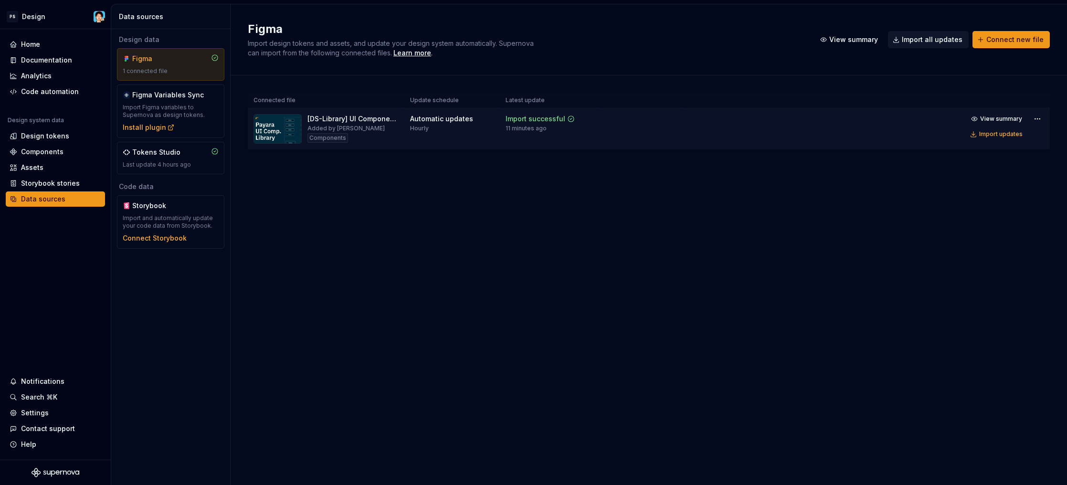
click at [427, 131] on div "Hourly" at bounding box center [419, 129] width 19 height 8
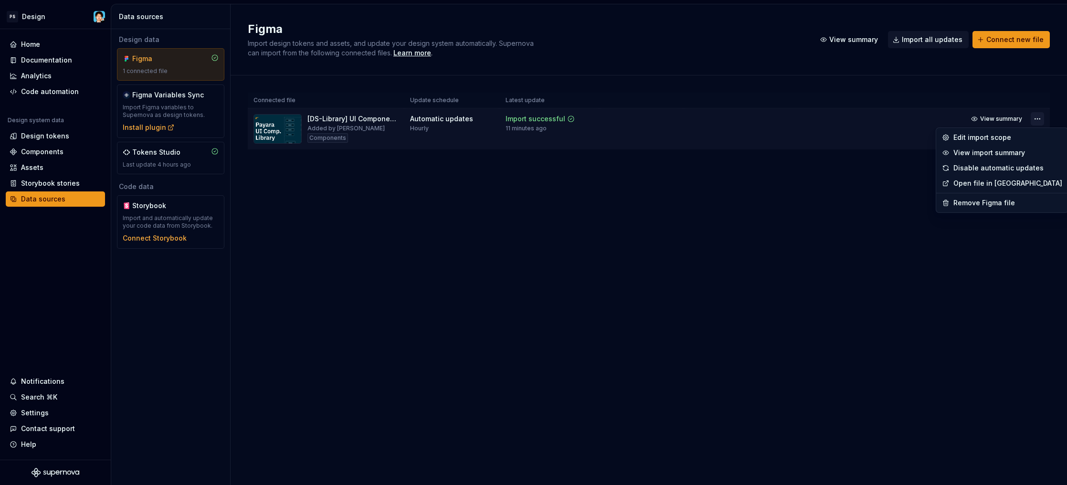
click at [1040, 118] on html "PS Design Home Documentation Analytics Code automation Design system data Desig…" at bounding box center [533, 242] width 1067 height 485
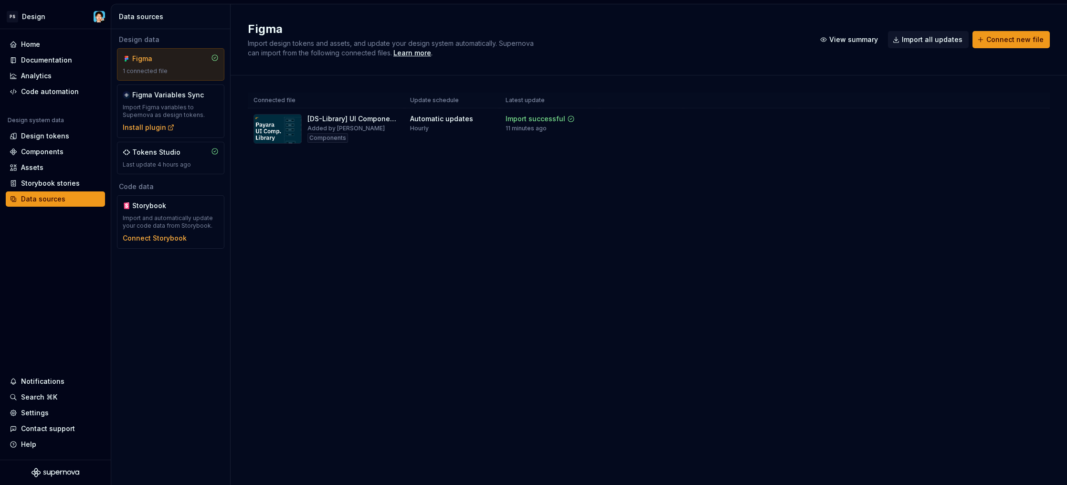
click at [762, 158] on html "PS Design Home Documentation Analytics Code automation Design system data Desig…" at bounding box center [533, 242] width 1067 height 485
click at [61, 149] on div "Components" at bounding box center [42, 152] width 43 height 10
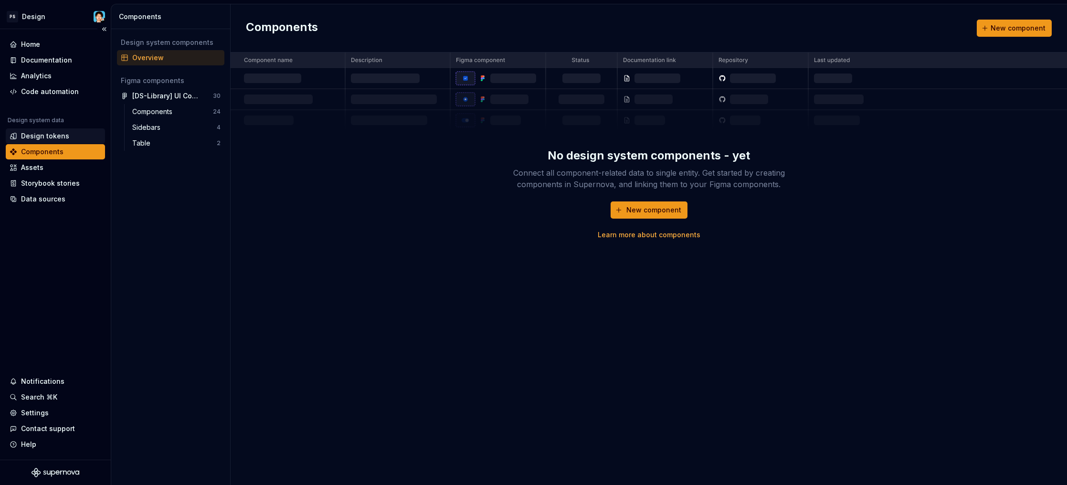
click at [72, 135] on div "Design tokens" at bounding box center [56, 136] width 92 height 10
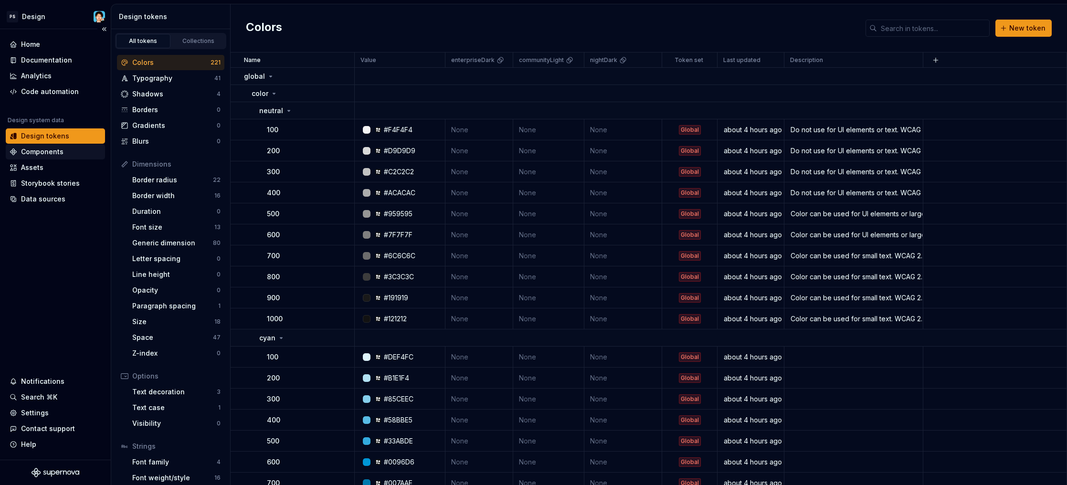
click at [77, 144] on div "Components" at bounding box center [55, 151] width 99 height 15
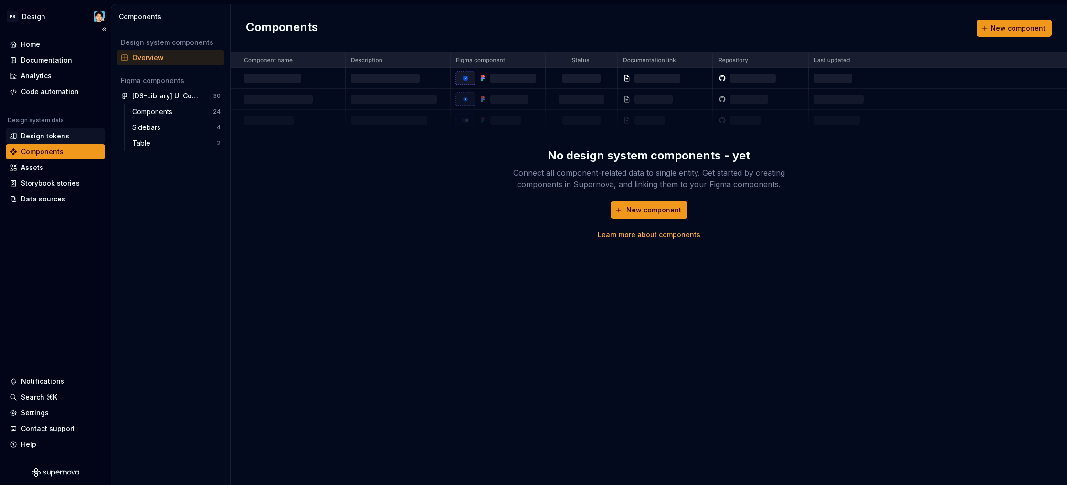
click at [79, 136] on div "Design tokens" at bounding box center [56, 136] width 92 height 10
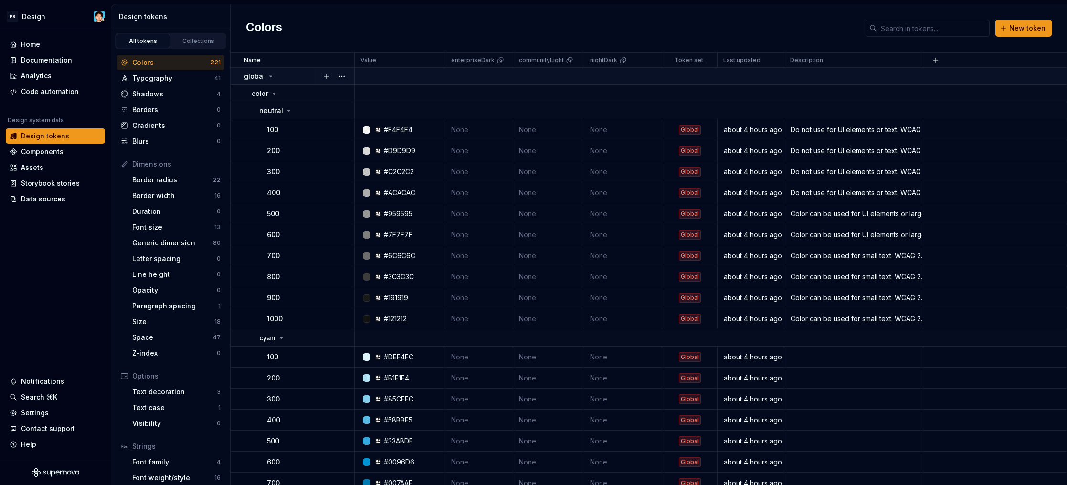
click at [260, 73] on p "global" at bounding box center [254, 77] width 21 height 10
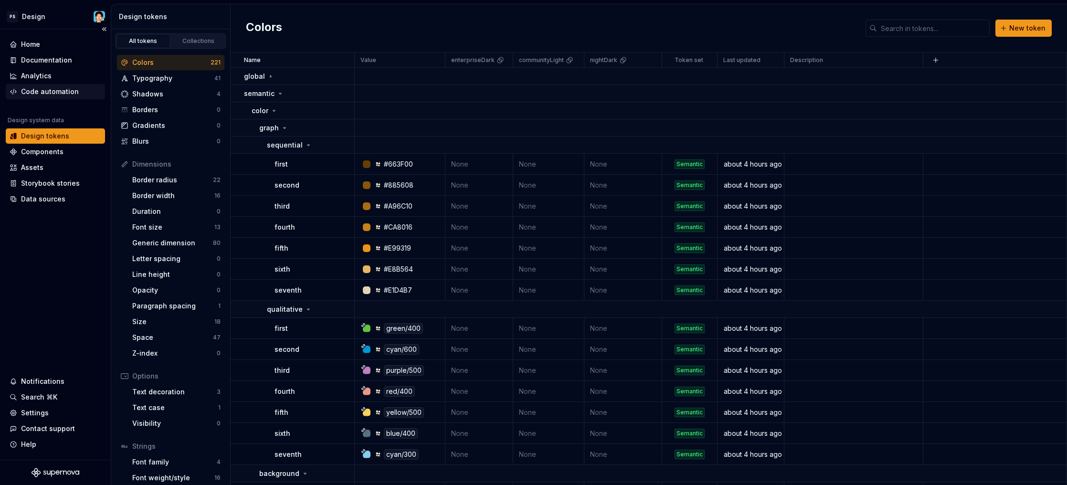
click at [60, 95] on div "Code automation" at bounding box center [50, 92] width 58 height 10
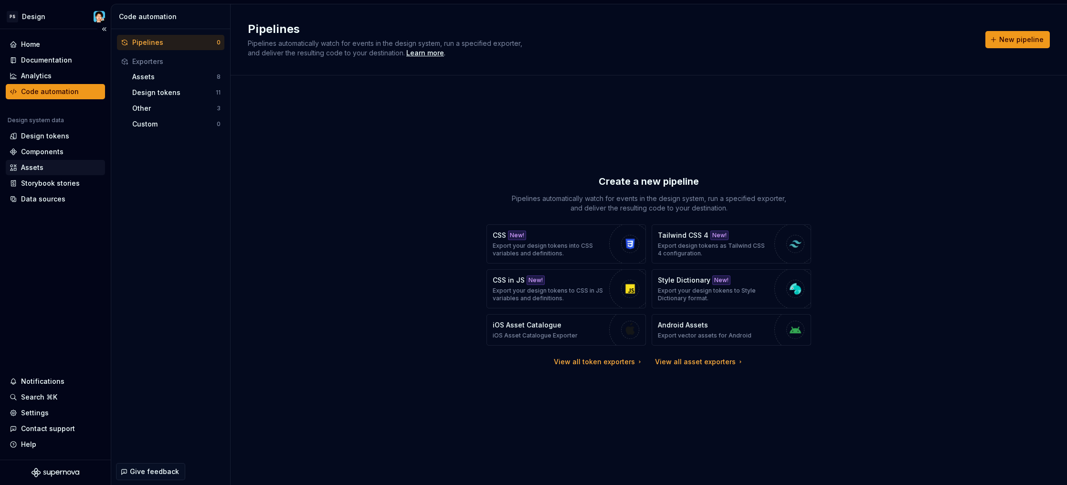
click at [43, 173] on div "Assets" at bounding box center [55, 167] width 99 height 15
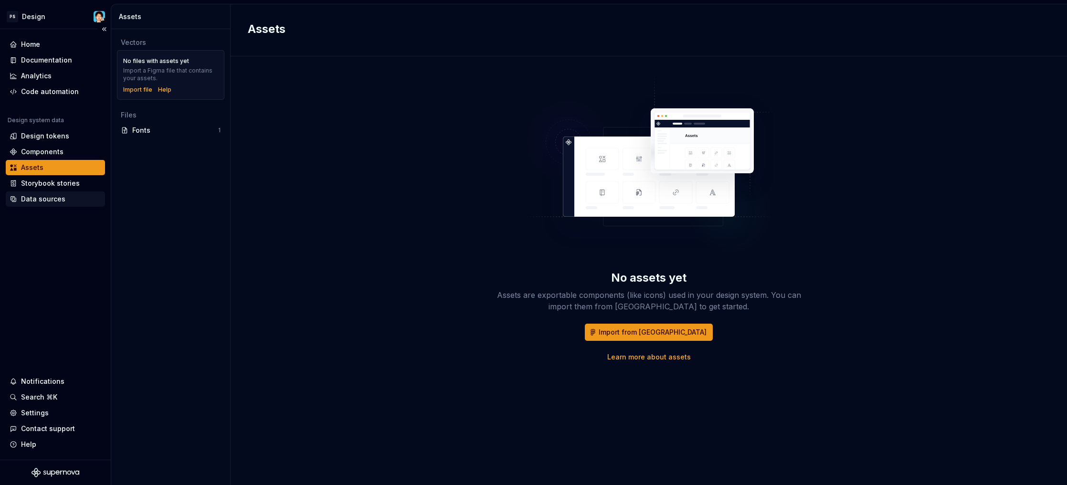
click at [48, 192] on div "Data sources" at bounding box center [55, 199] width 99 height 15
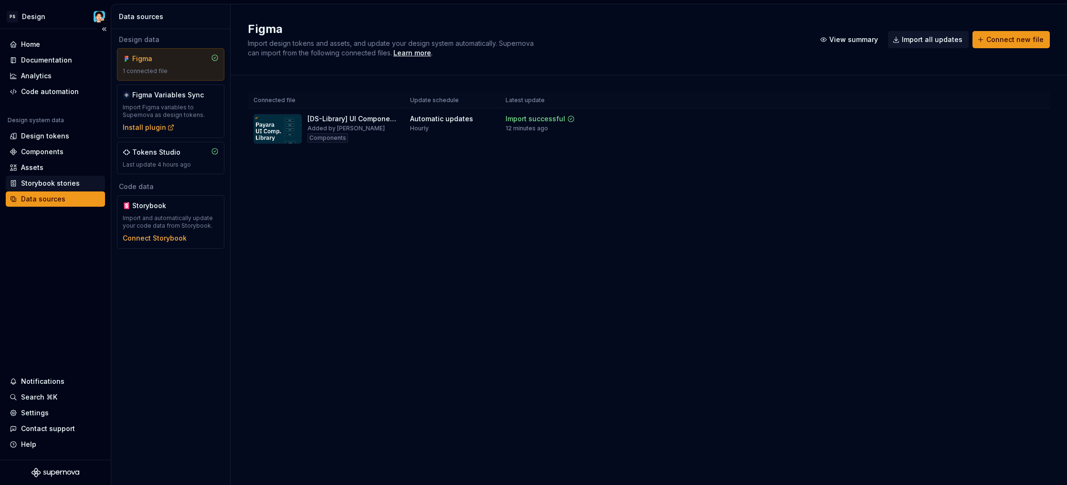
click at [50, 184] on div "Storybook stories" at bounding box center [50, 184] width 59 height 10
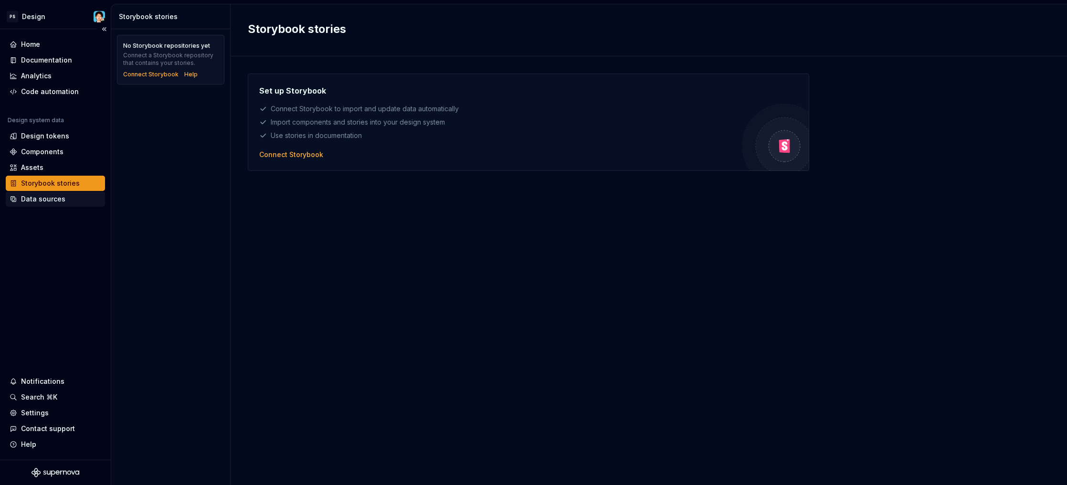
click at [76, 197] on div "Data sources" at bounding box center [56, 199] width 92 height 10
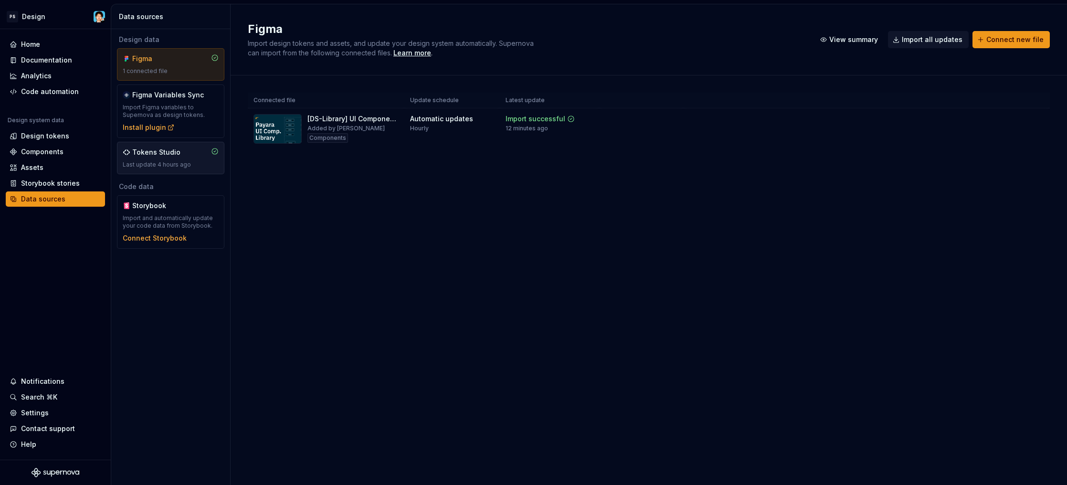
click at [164, 149] on div "Tokens Studio" at bounding box center [156, 153] width 48 height 10
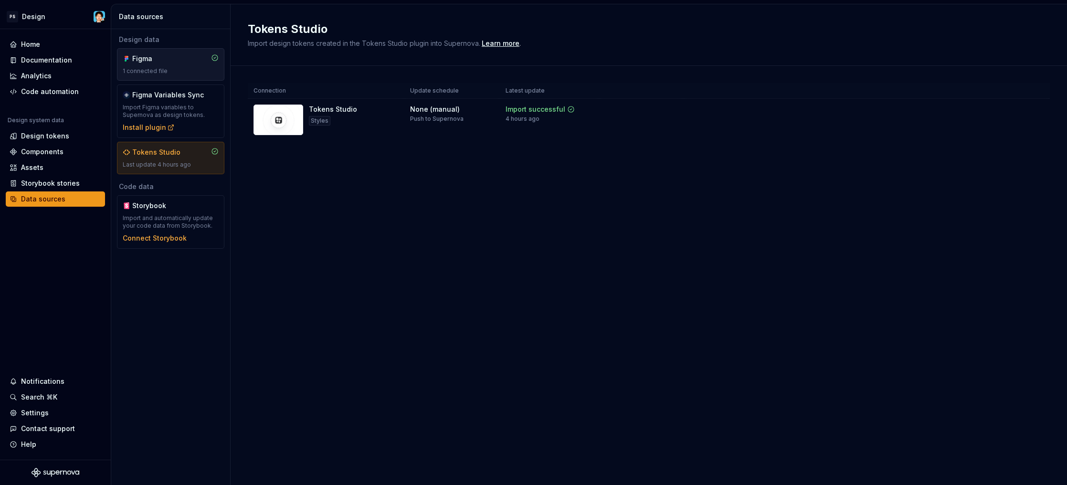
click at [170, 73] on div "1 connected file" at bounding box center [171, 71] width 96 height 8
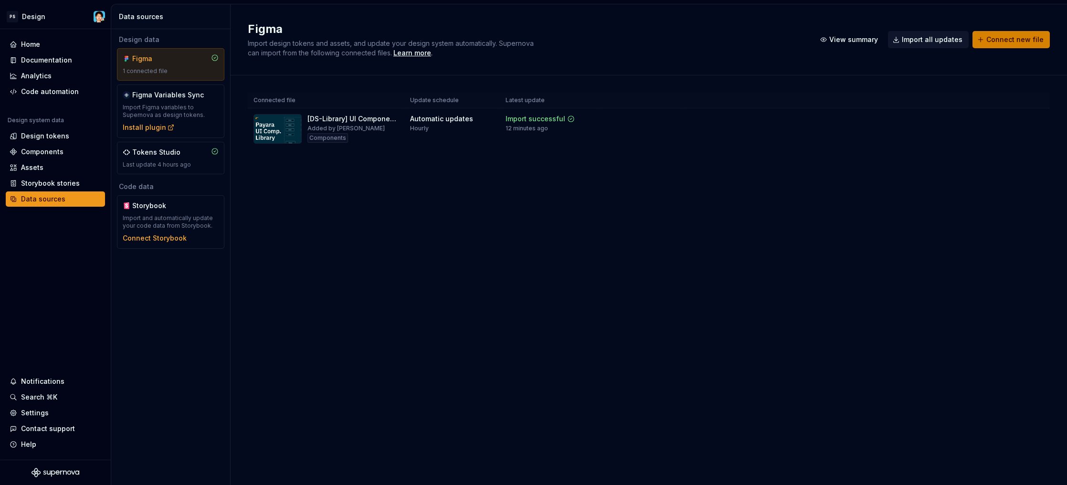
click at [993, 44] on span "Connect new file" at bounding box center [1015, 40] width 57 height 10
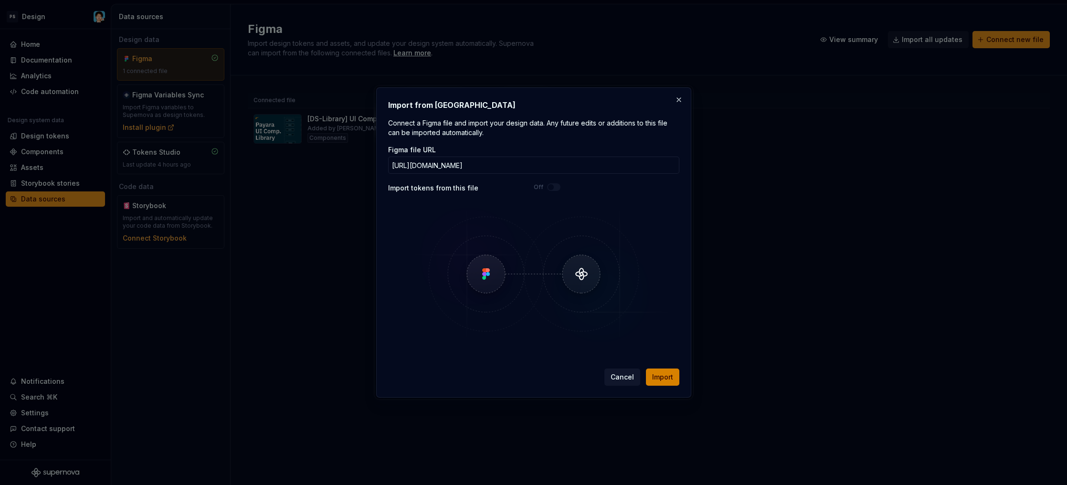
type input "https://www.figma.com/design/iHZvxZSRK2WwnYcJvxynyc/-Observability--Insights-2.…"
click at [668, 376] on span "Import" at bounding box center [662, 378] width 21 height 10
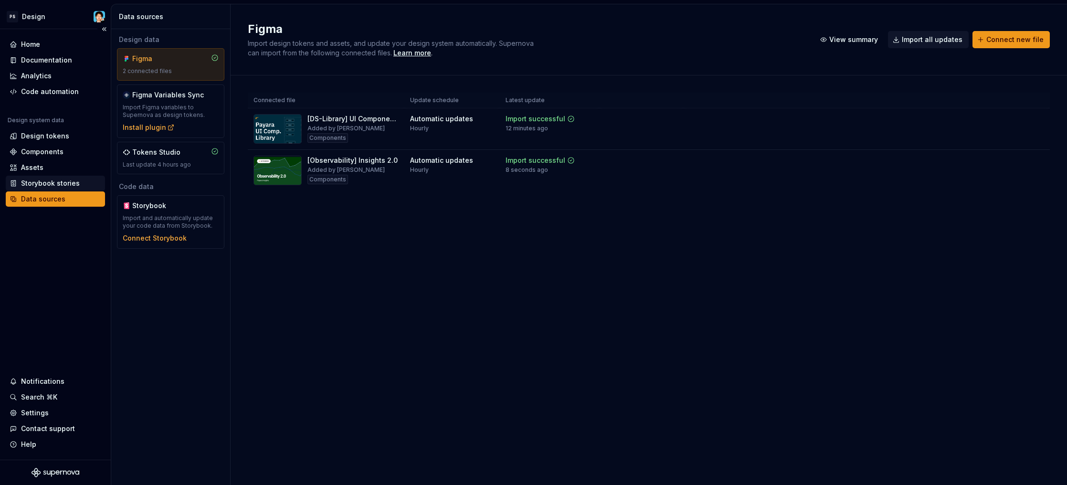
click at [48, 187] on div "Storybook stories" at bounding box center [50, 184] width 59 height 10
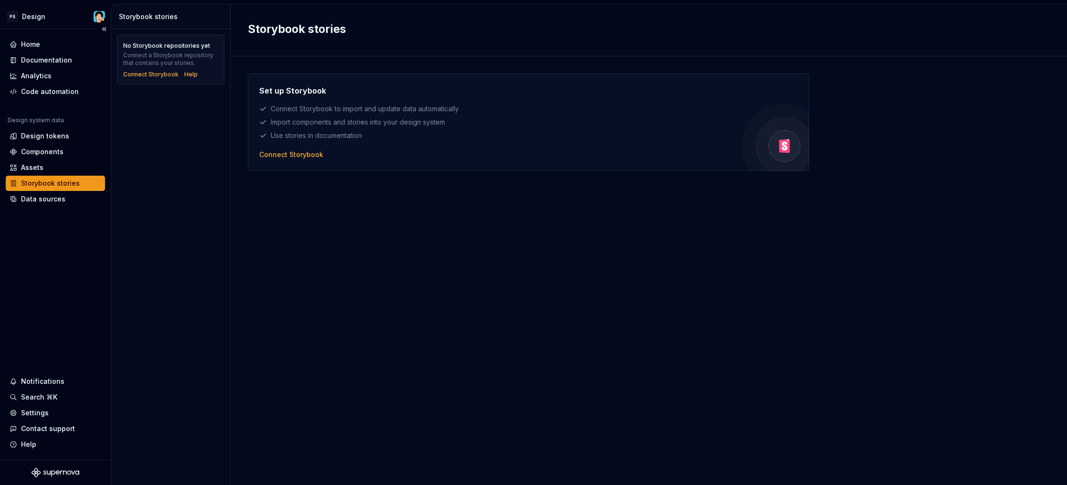
click at [62, 123] on div "Design system data" at bounding box center [55, 122] width 99 height 11
click at [63, 134] on div "Design tokens" at bounding box center [45, 136] width 48 height 10
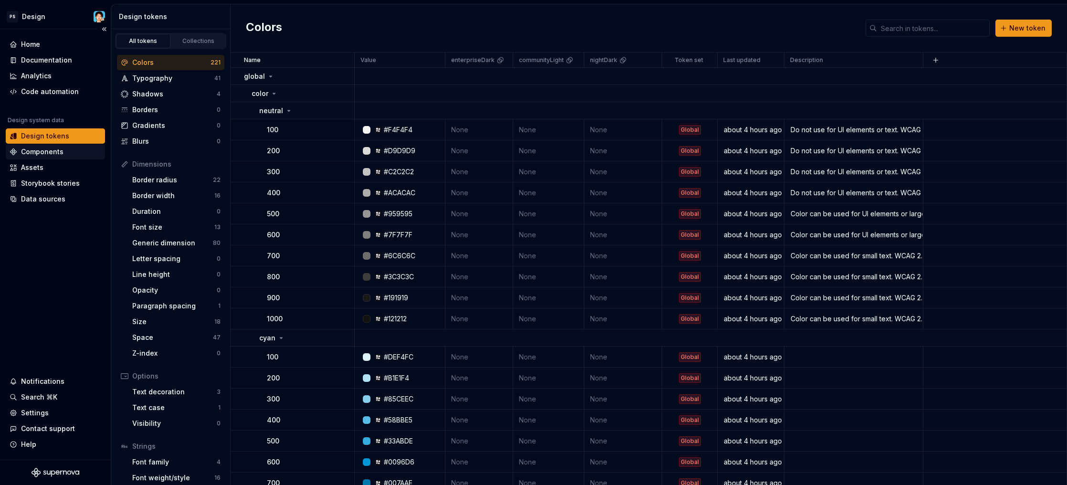
click at [63, 148] on div "Components" at bounding box center [56, 152] width 92 height 10
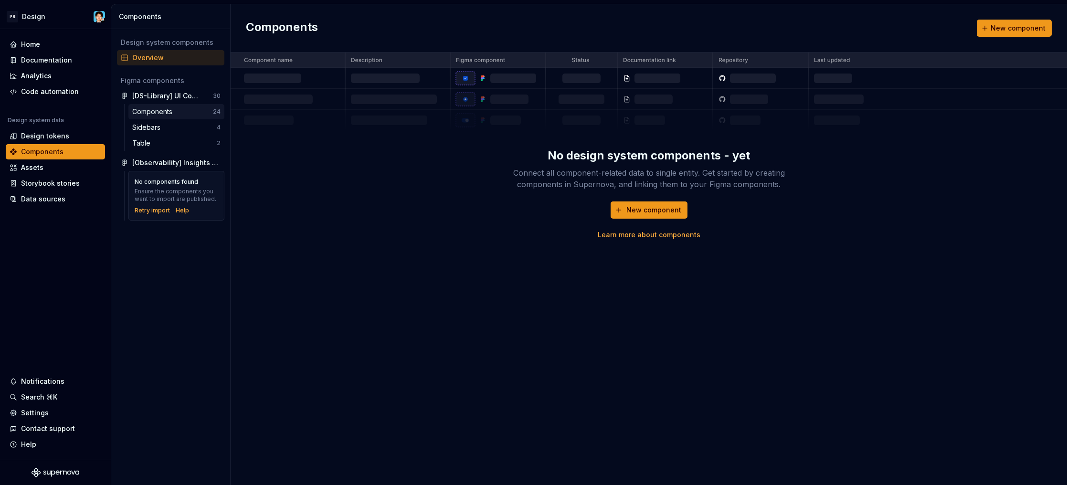
click at [174, 113] on div "Components" at bounding box center [154, 112] width 44 height 10
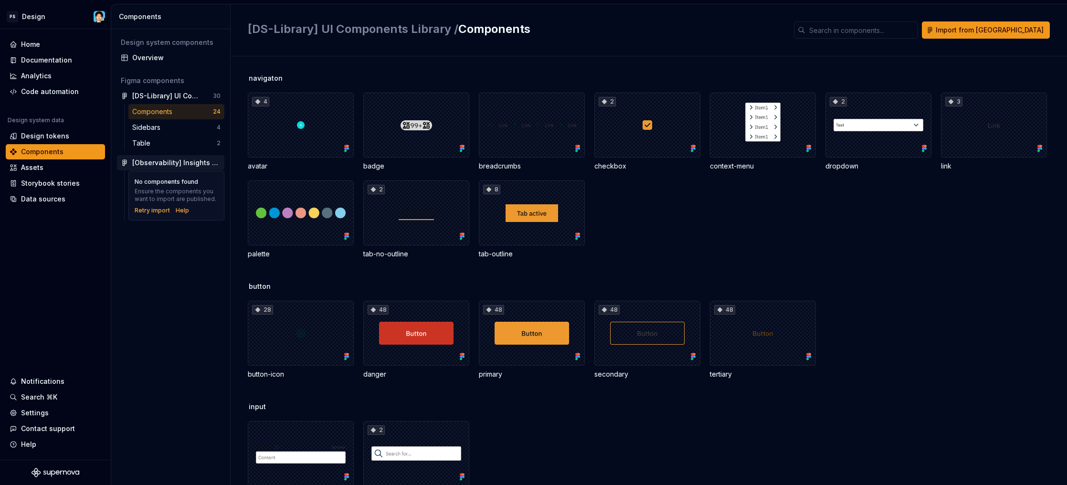
click at [159, 162] on div "[Observability] Insights 2.0" at bounding box center [176, 163] width 88 height 10
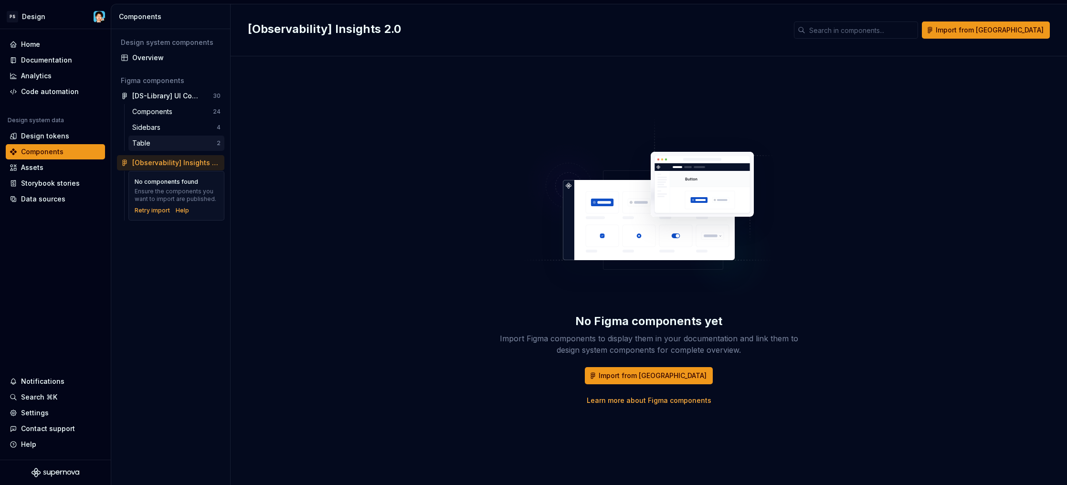
click at [169, 149] on div "Table 2" at bounding box center [176, 143] width 96 height 15
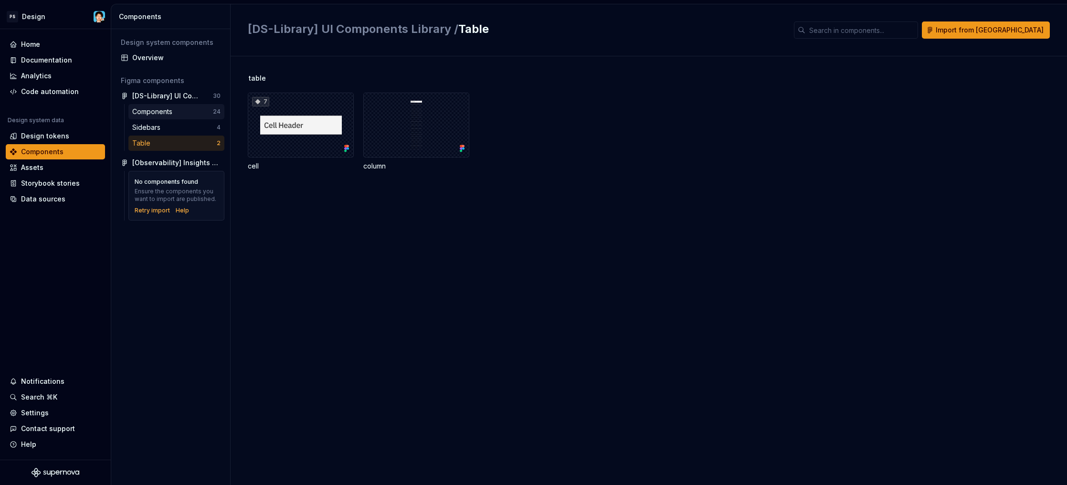
click at [160, 112] on div "Components" at bounding box center [154, 112] width 44 height 10
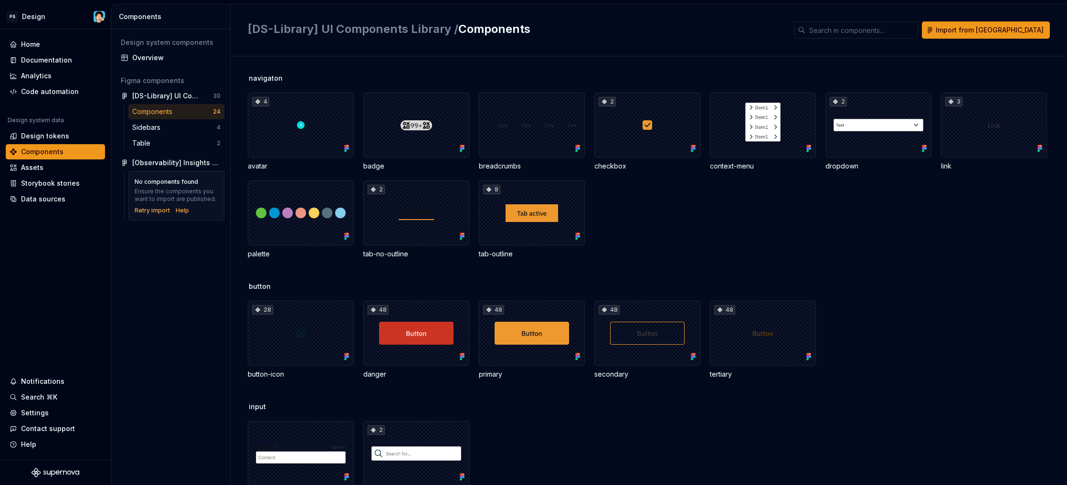
click at [751, 68] on div "navigaton 4 avatar badge breadcrumbs 2 checkbox context-menu 2 dropdown 3 link …" at bounding box center [658, 270] width 820 height 429
click at [42, 198] on div "Data sources" at bounding box center [43, 199] width 44 height 10
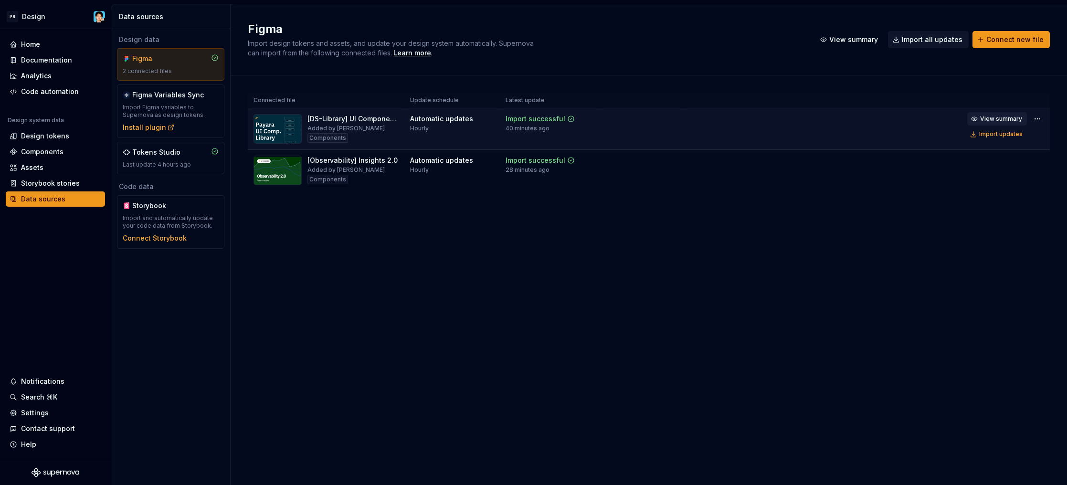
click at [1012, 117] on span "View summary" at bounding box center [1001, 119] width 42 height 8
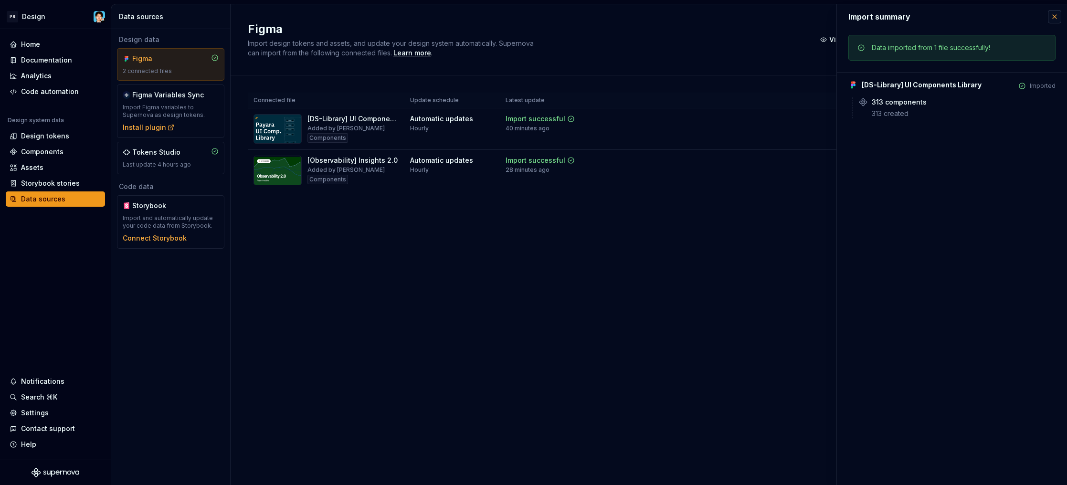
click at [1049, 20] on button "button" at bounding box center [1054, 16] width 13 height 13
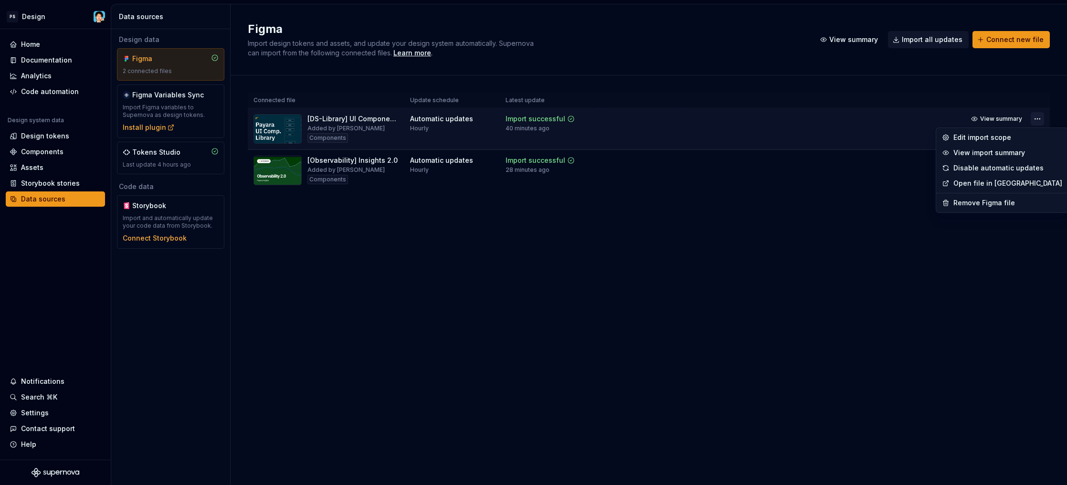
click at [1044, 116] on html "PS Design Home Documentation Analytics Code automation Design system data Desig…" at bounding box center [533, 242] width 1067 height 485
click at [964, 142] on div "Edit import scope" at bounding box center [1002, 137] width 128 height 15
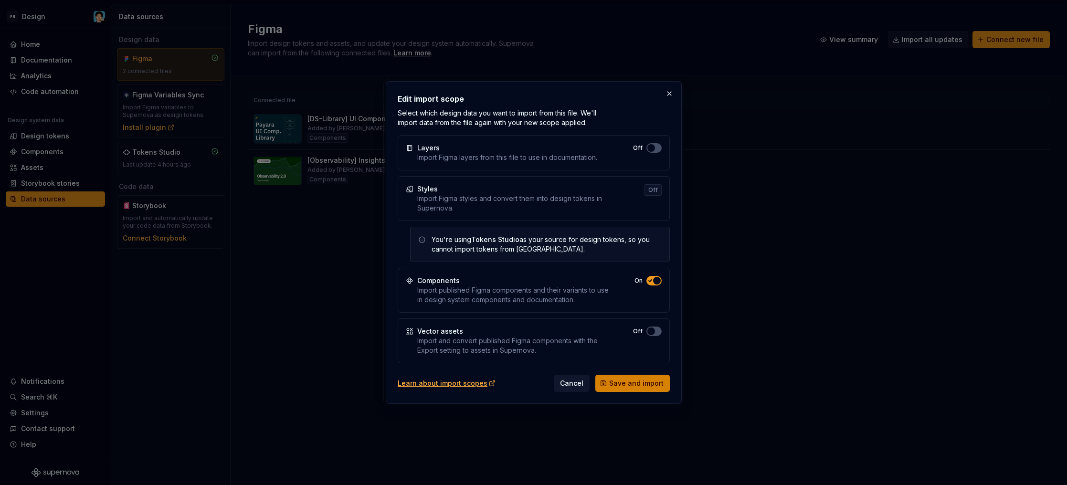
click at [635, 384] on span "Save and import" at bounding box center [636, 384] width 54 height 10
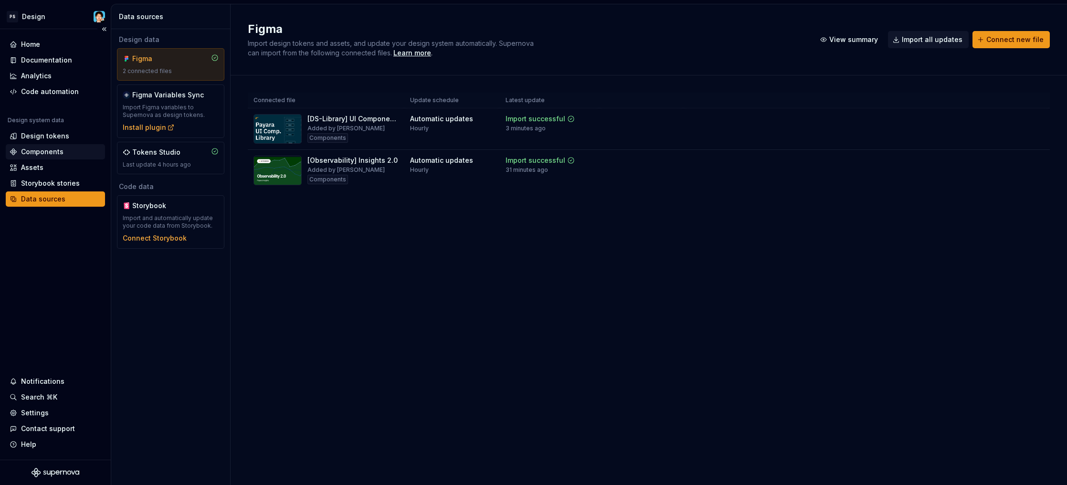
click at [75, 151] on div "Components" at bounding box center [56, 152] width 92 height 10
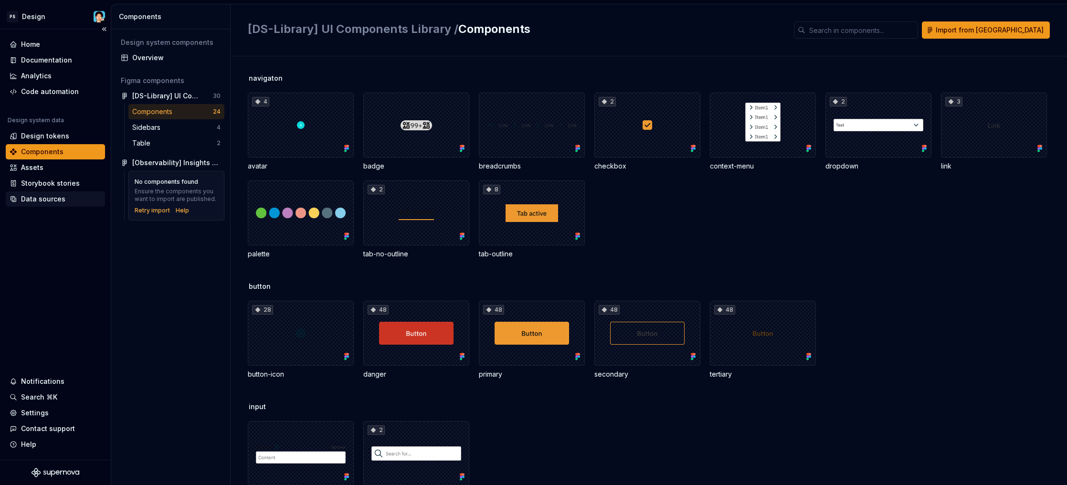
click at [47, 195] on div "Data sources" at bounding box center [43, 199] width 44 height 10
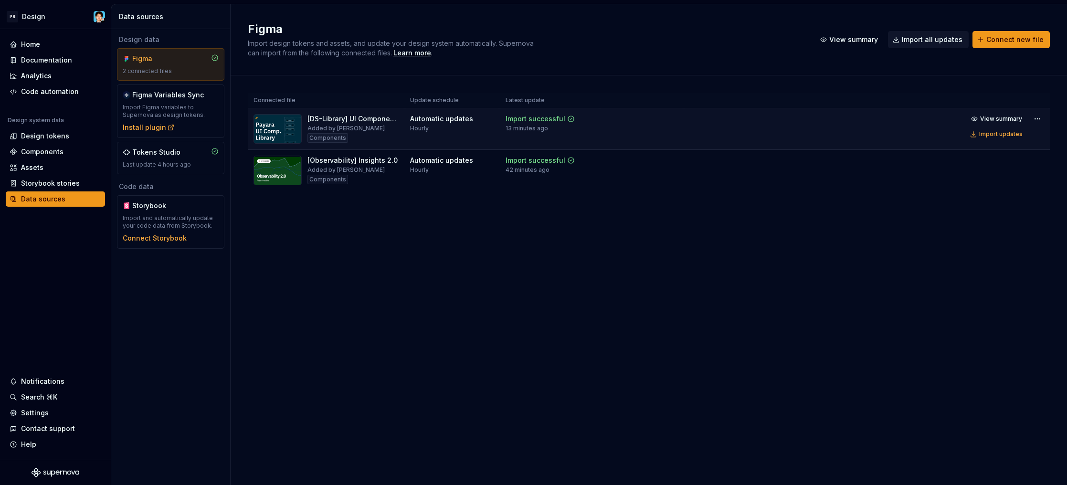
click at [1031, 119] on div "View summary Import updates" at bounding box center [1006, 126] width 77 height 29
click at [1034, 118] on html "PS Design Home Documentation Analytics Code automation Design system data Desig…" at bounding box center [533, 242] width 1067 height 485
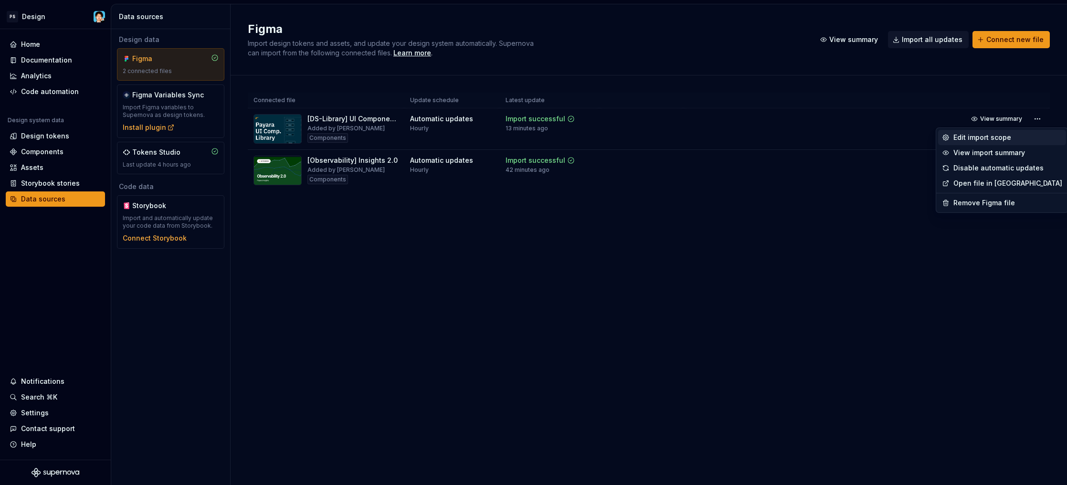
click at [989, 138] on div "Edit import scope" at bounding box center [1008, 138] width 109 height 10
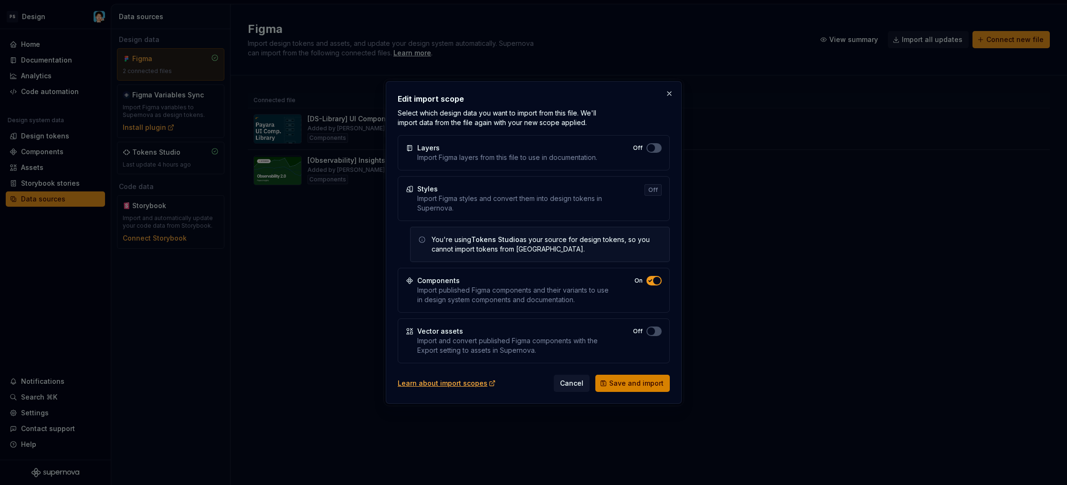
click at [627, 387] on span "Save and import" at bounding box center [636, 384] width 54 height 10
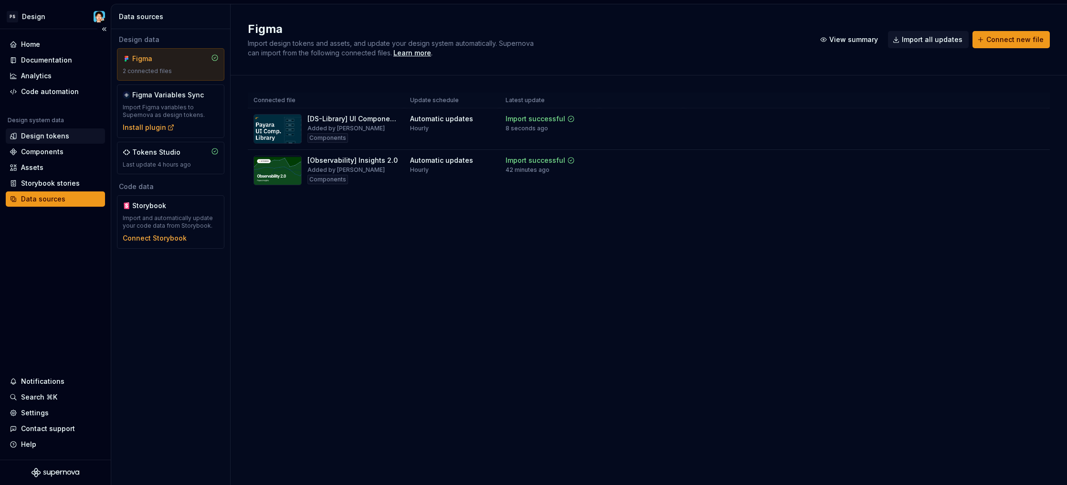
click at [62, 133] on div "Design tokens" at bounding box center [45, 136] width 48 height 10
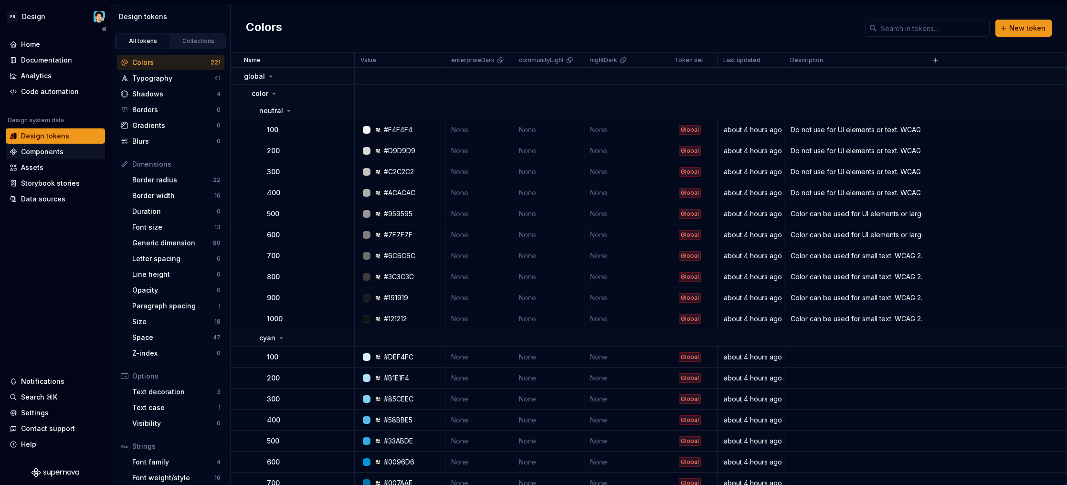
click at [67, 152] on div "Components" at bounding box center [56, 152] width 92 height 10
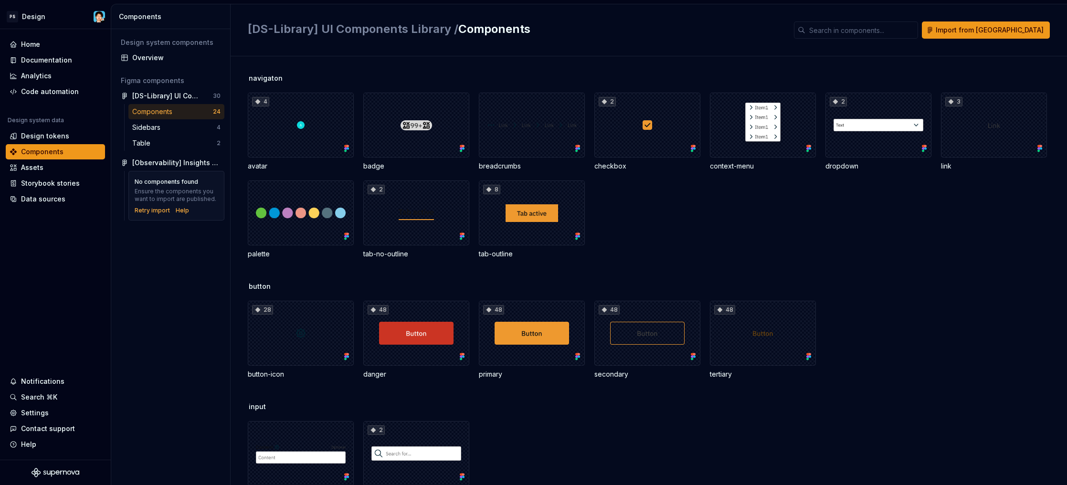
click at [387, 32] on span "[DS-Library] UI Components Library /" at bounding box center [353, 29] width 211 height 14
click at [218, 95] on button "button" at bounding box center [216, 95] width 13 height 13
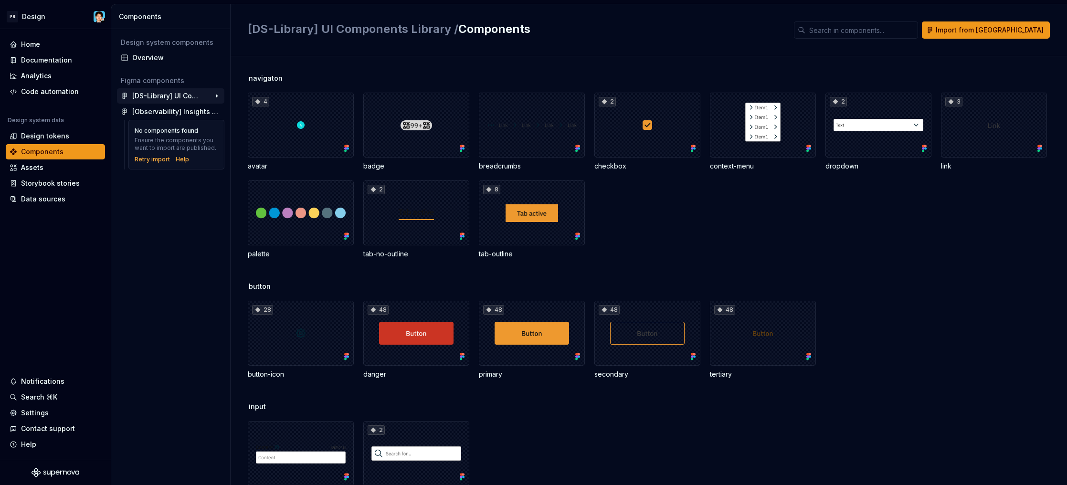
click at [198, 95] on div "[DS-Library] UI Components Library" at bounding box center [167, 96] width 71 height 10
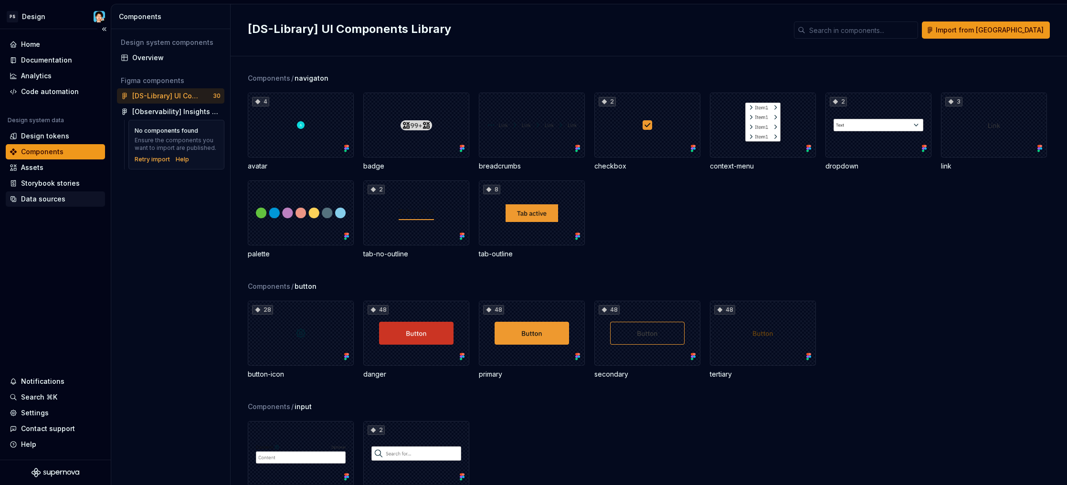
click at [35, 192] on div "Data sources" at bounding box center [55, 199] width 99 height 15
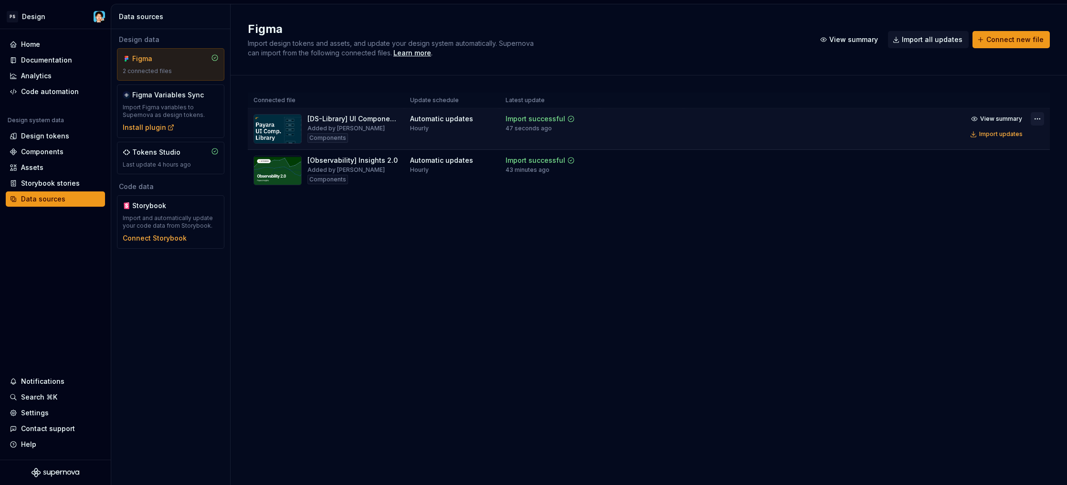
click at [1034, 118] on html "PS Design Home Documentation Analytics Code automation Design system data Desig…" at bounding box center [533, 242] width 1067 height 485
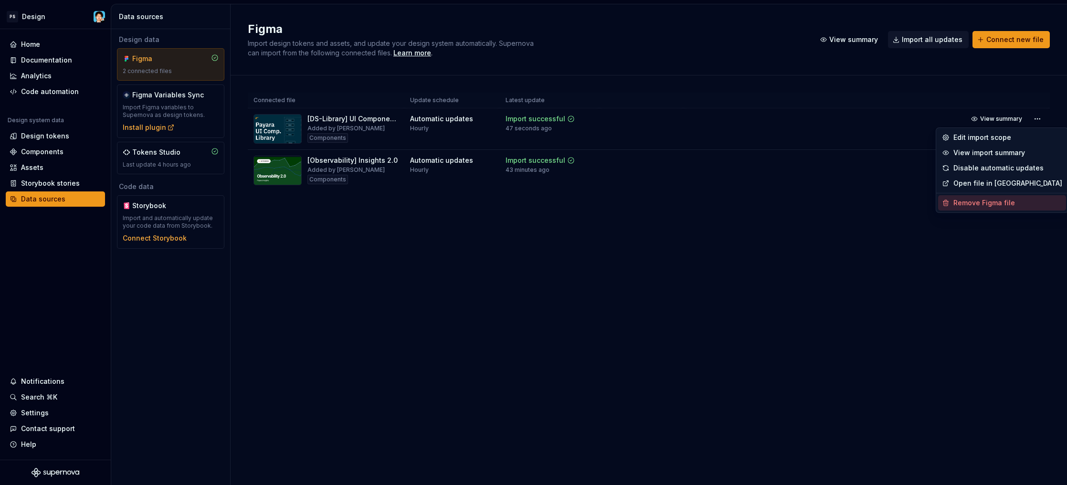
click at [989, 199] on div "Remove Figma file" at bounding box center [1008, 203] width 109 height 10
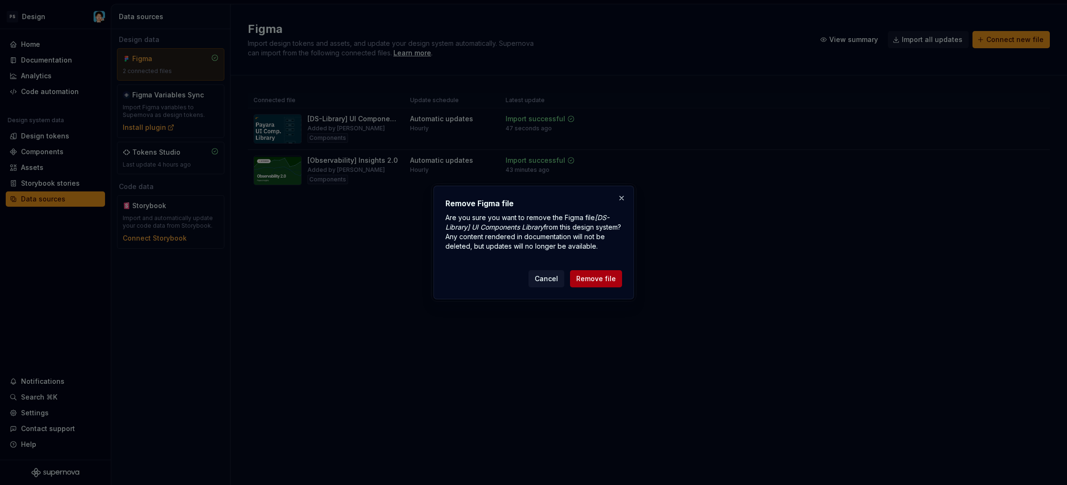
click at [616, 281] on button "Remove file" at bounding box center [596, 278] width 52 height 17
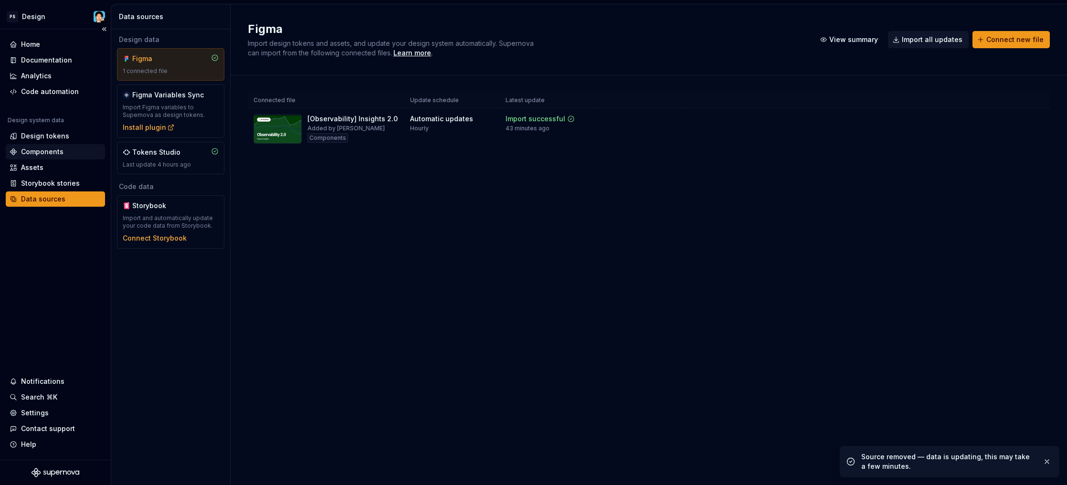
click at [72, 152] on div "Components" at bounding box center [56, 152] width 92 height 10
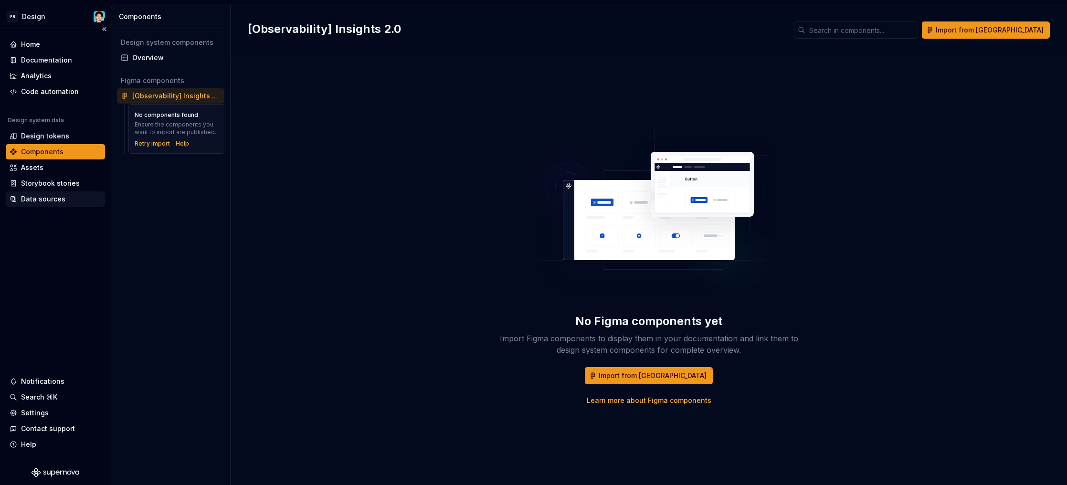
click at [41, 196] on div "Data sources" at bounding box center [43, 199] width 44 height 10
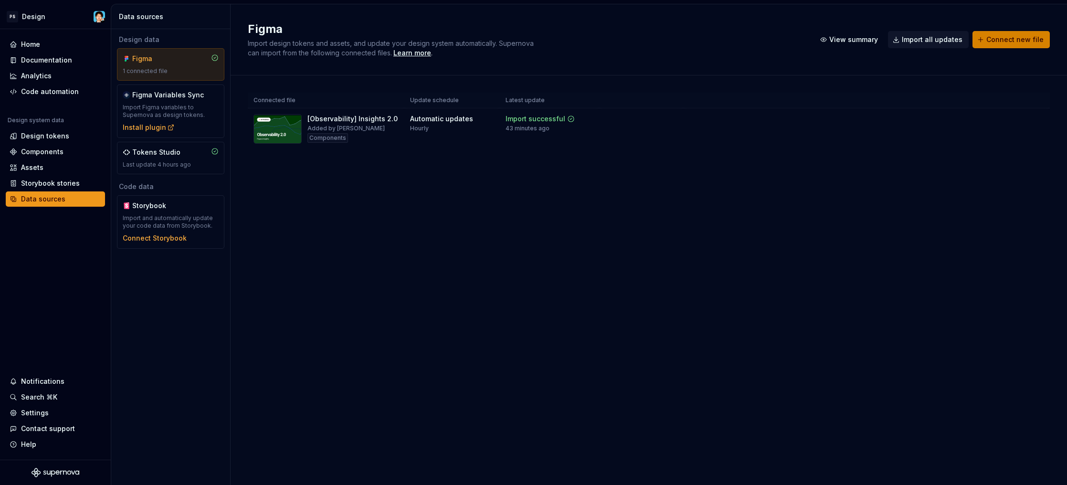
click at [994, 36] on span "Connect new file" at bounding box center [1015, 40] width 57 height 10
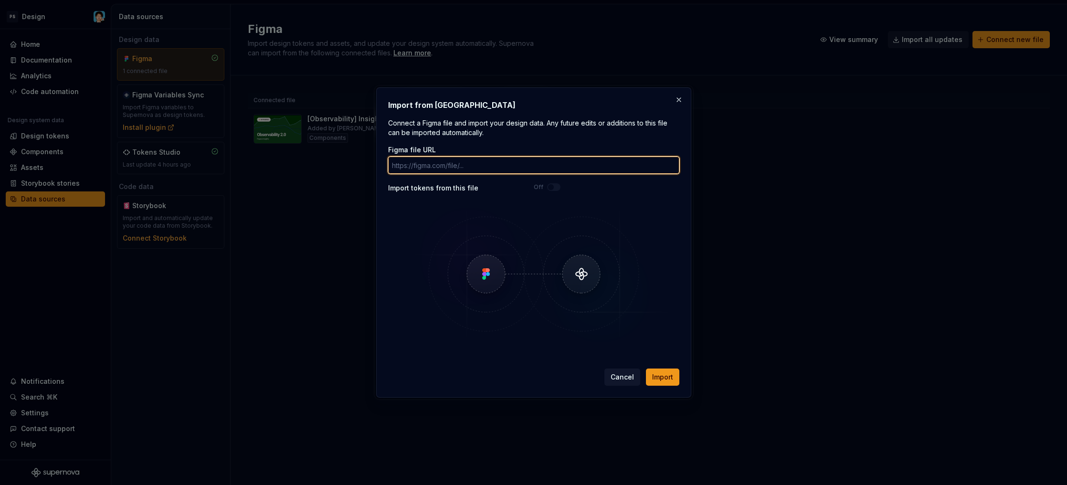
click at [436, 169] on input "Figma file URL" at bounding box center [533, 165] width 291 height 17
paste input "https://www.figma.com/design/VlmuA9vd8EXW0dUonfNGeQ/-DS-Library--UI-Components-…"
type input "https://www.figma.com/design/VlmuA9vd8EXW0dUonfNGeQ/-DS-Library--UI-Components-…"
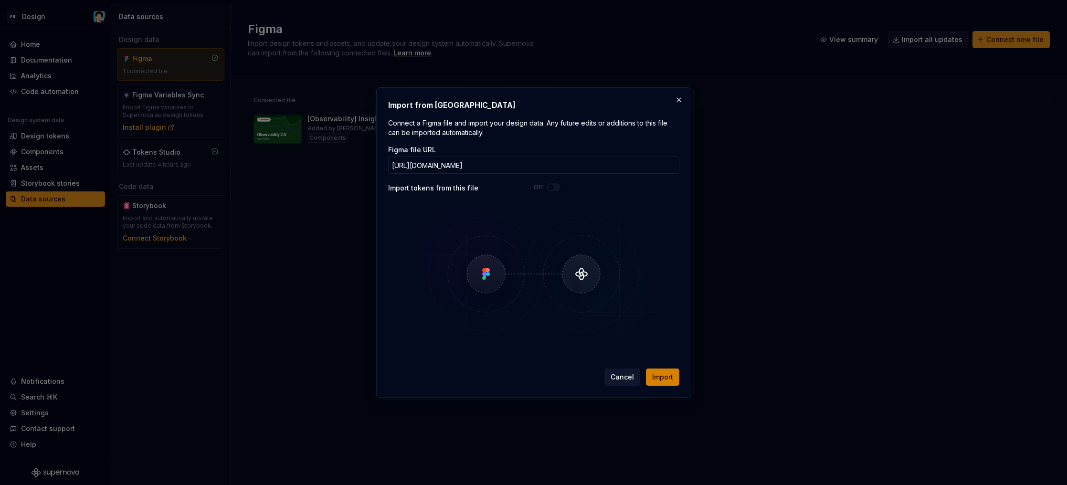
click at [661, 376] on span "Import" at bounding box center [662, 378] width 21 height 10
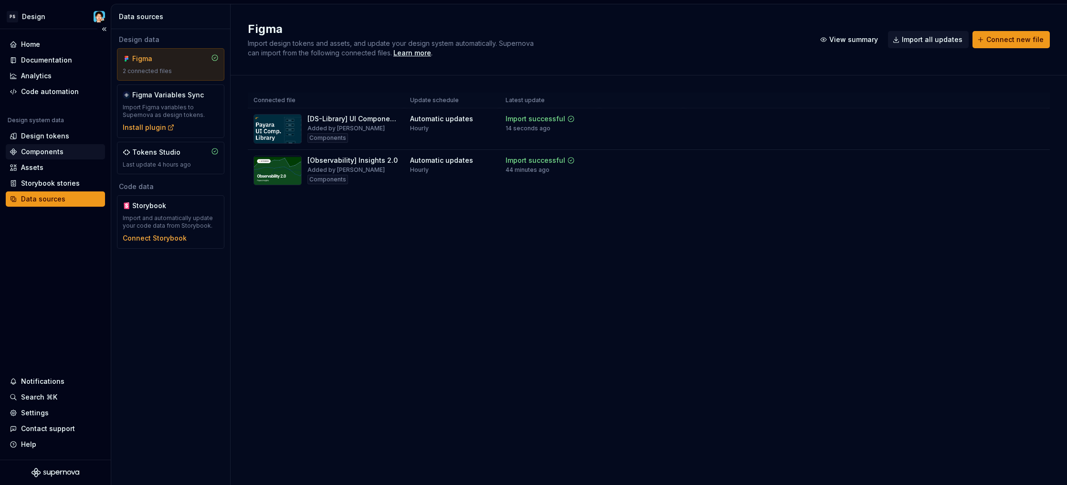
click at [66, 153] on div "Components" at bounding box center [56, 152] width 92 height 10
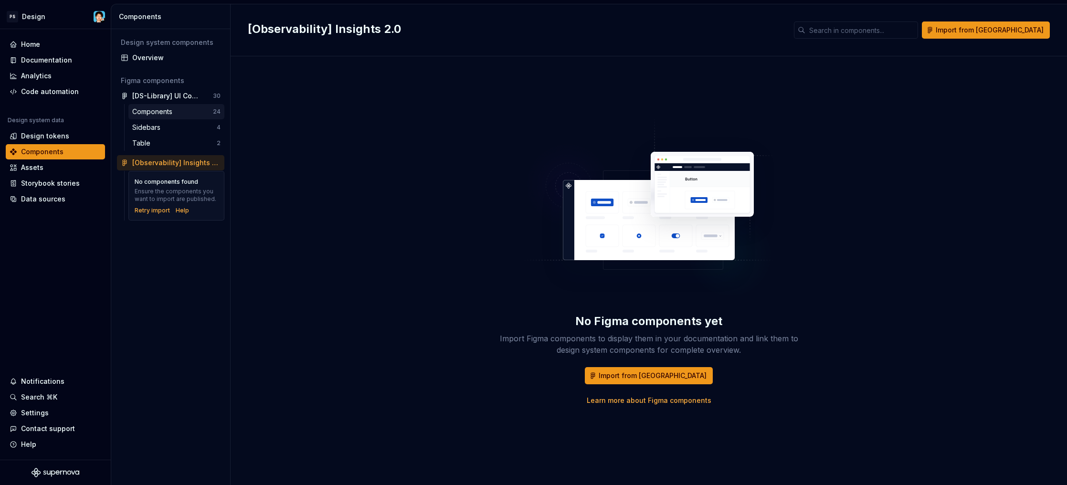
click at [180, 108] on div "Components" at bounding box center [172, 112] width 81 height 10
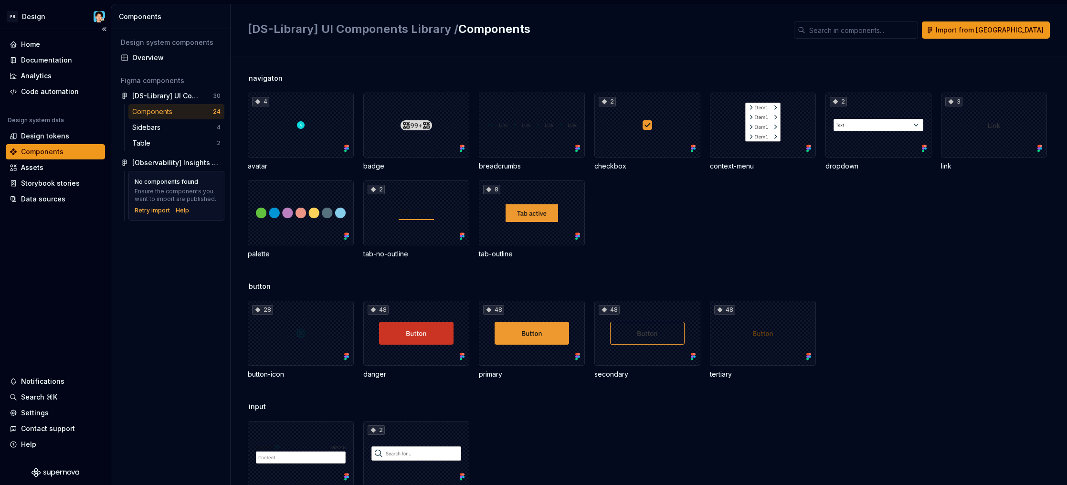
click at [77, 152] on div "Components" at bounding box center [56, 152] width 92 height 10
click at [78, 196] on div "Data sources" at bounding box center [56, 199] width 92 height 10
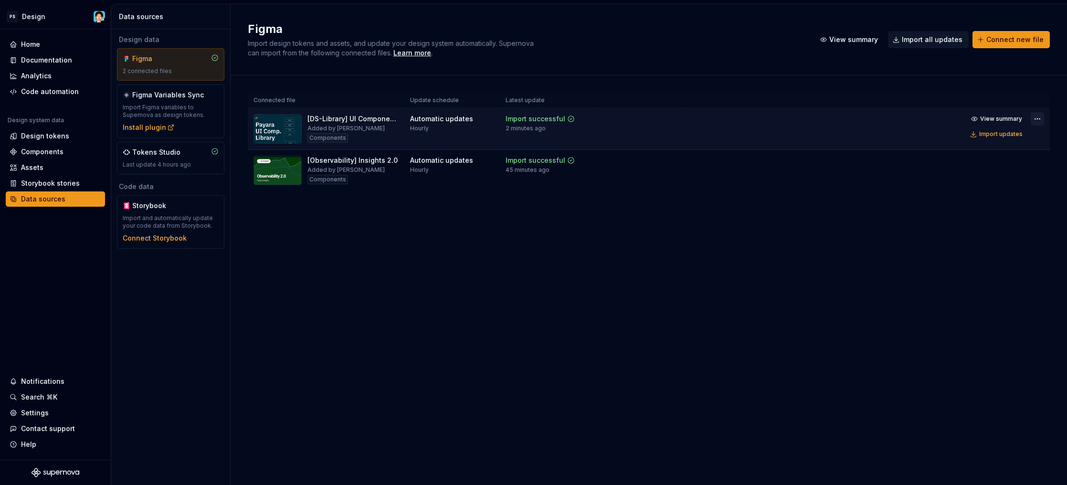
click at [1035, 117] on html "PS Design Home Documentation Analytics Code automation Design system data Desig…" at bounding box center [533, 242] width 1067 height 485
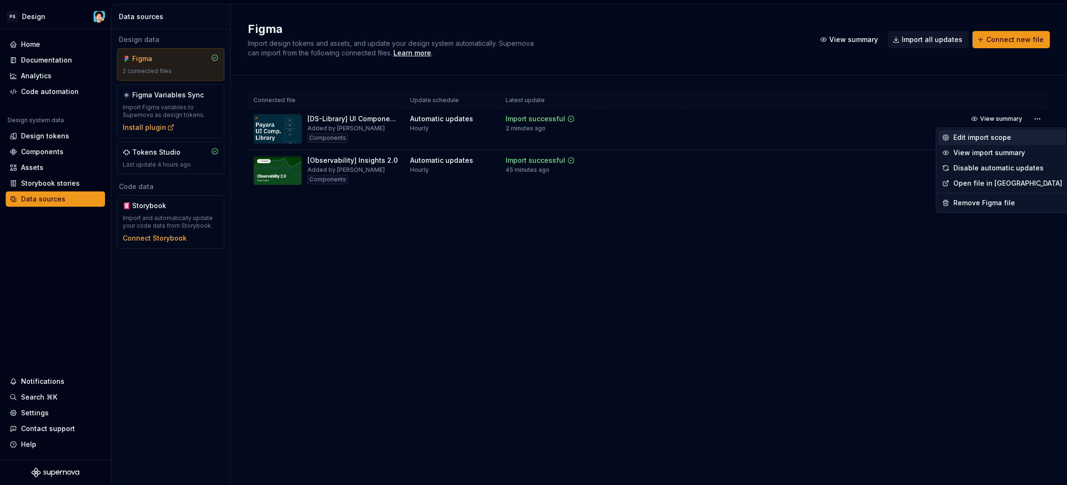
click at [980, 135] on div "Edit import scope" at bounding box center [1008, 138] width 109 height 10
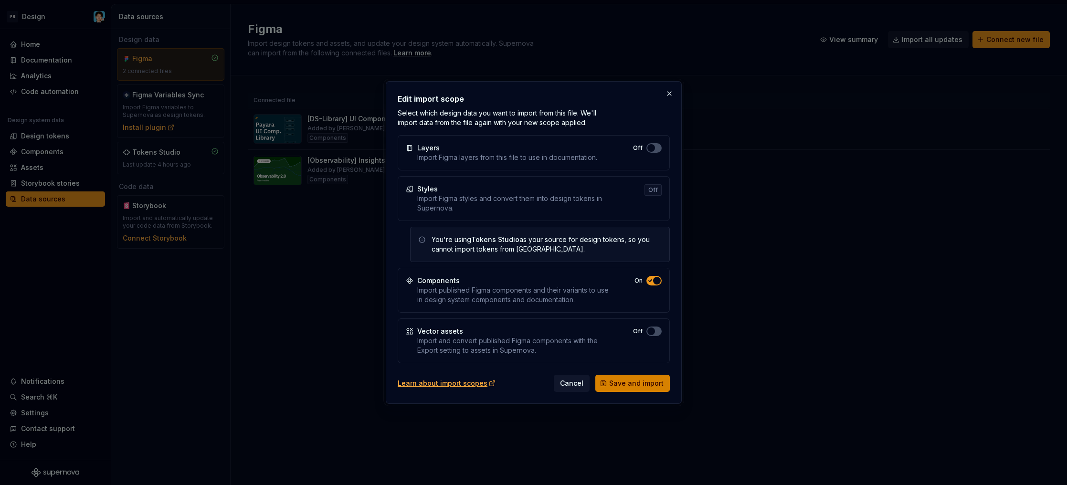
click at [624, 384] on span "Save and import" at bounding box center [636, 384] width 54 height 10
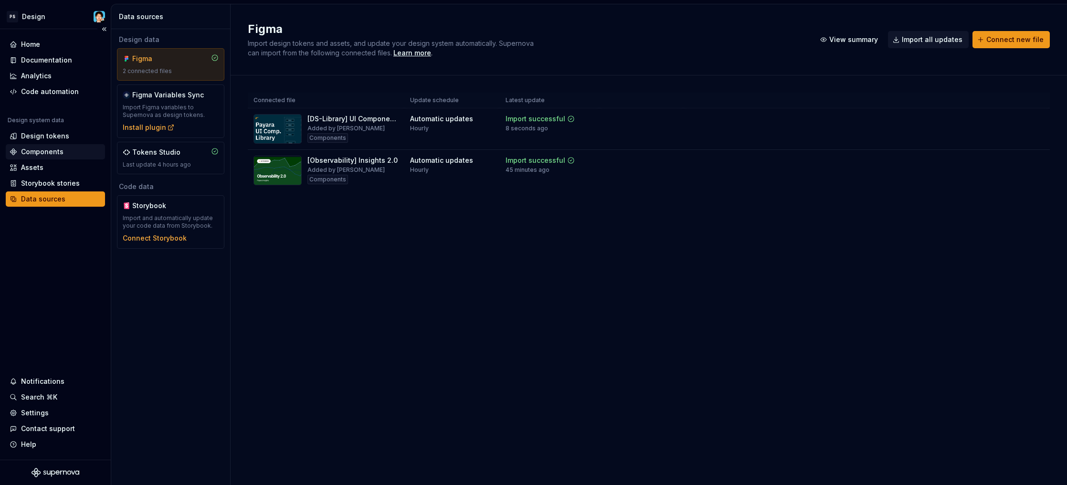
click at [51, 150] on div "Components" at bounding box center [42, 152] width 43 height 10
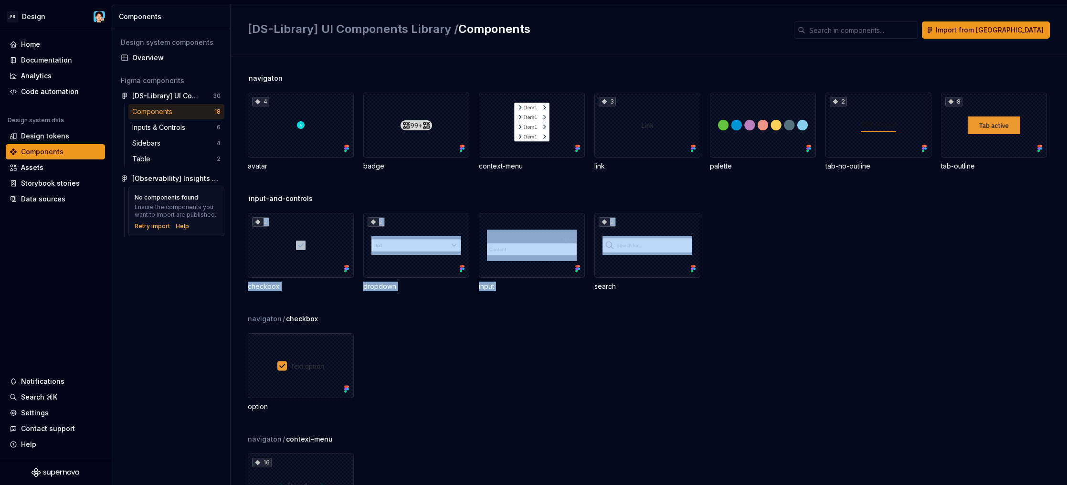
drag, startPoint x: 1059, startPoint y: 202, endPoint x: 1056, endPoint y: 230, distance: 27.8
click at [1056, 230] on div "input-and-controls 2 checkbox 2 dropdown input 2 search" at bounding box center [658, 254] width 820 height 120
click at [1050, 227] on div "2 checkbox 2 dropdown input 2 search" at bounding box center [658, 252] width 820 height 78
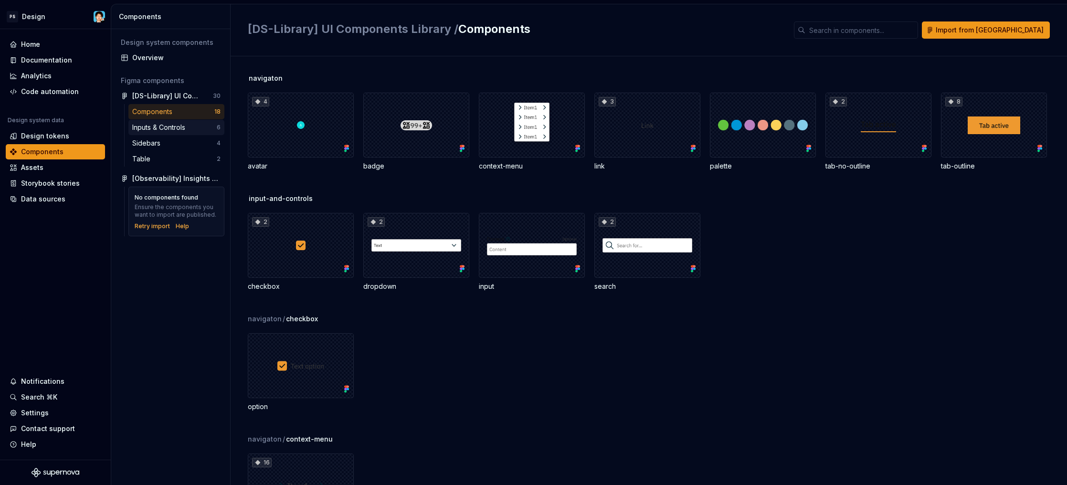
click at [178, 127] on div "Inputs & Controls" at bounding box center [160, 128] width 57 height 10
